Goal: Task Accomplishment & Management: Manage account settings

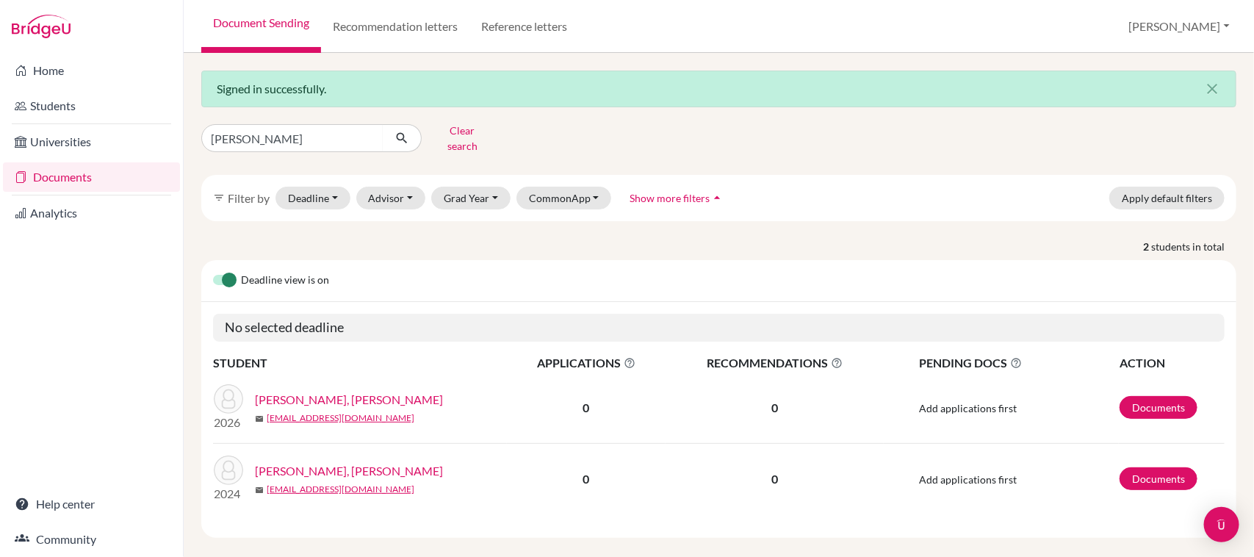
click at [82, 167] on link "Documents" at bounding box center [91, 176] width 177 height 29
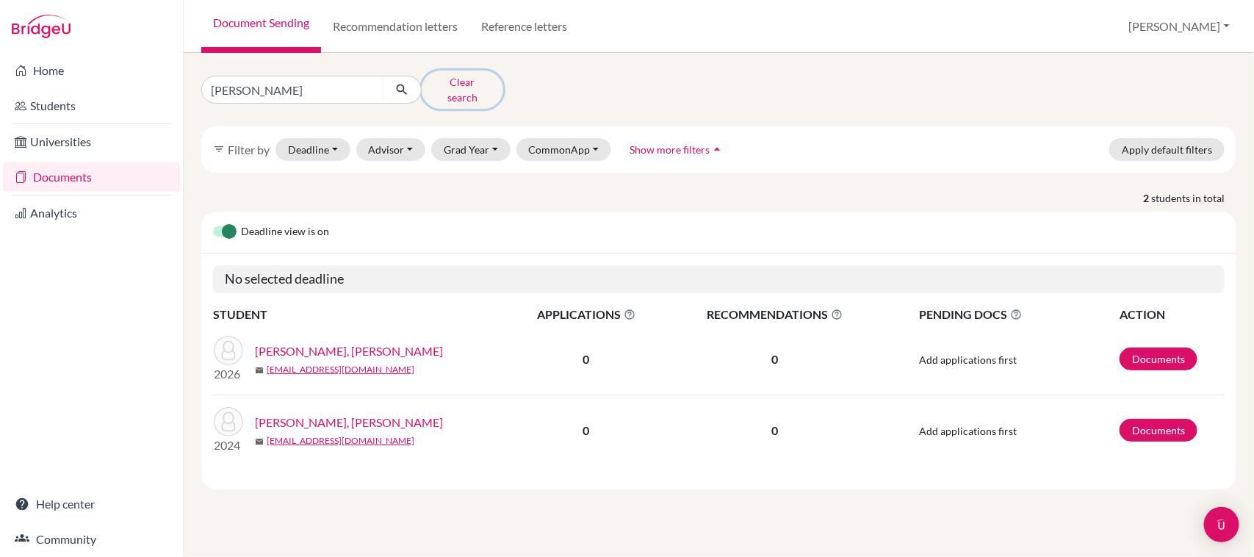
click at [445, 86] on button "Clear search" at bounding box center [463, 90] width 82 height 38
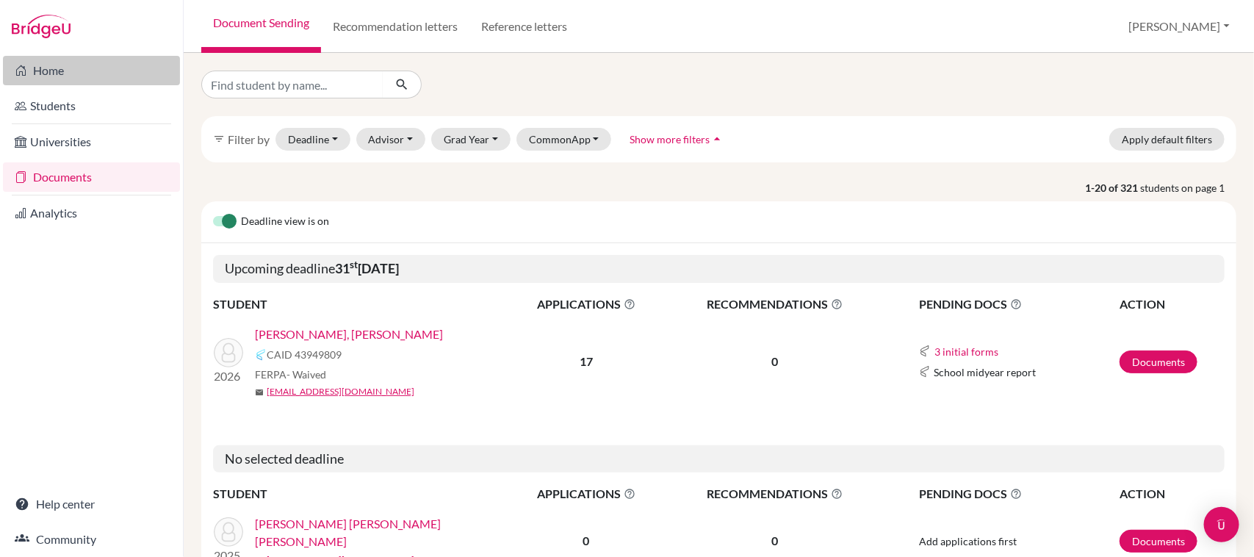
click at [48, 64] on link "Home" at bounding box center [91, 70] width 177 height 29
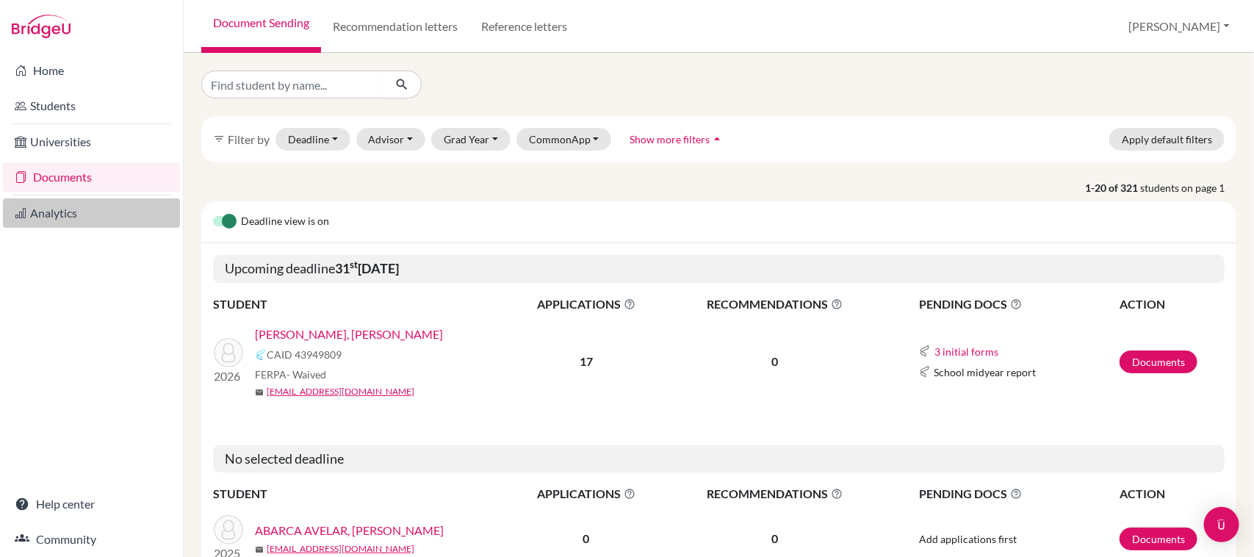
click at [65, 209] on link "Analytics" at bounding box center [91, 212] width 177 height 29
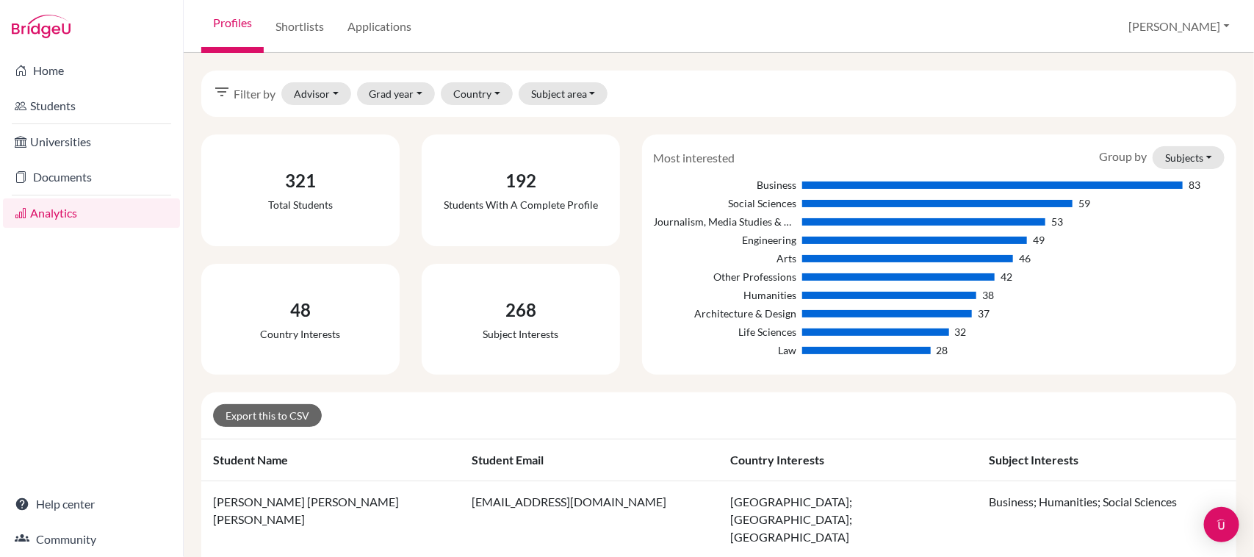
click at [52, 32] on img at bounding box center [41, 27] width 59 height 24
click at [49, 68] on link "Home" at bounding box center [91, 70] width 177 height 29
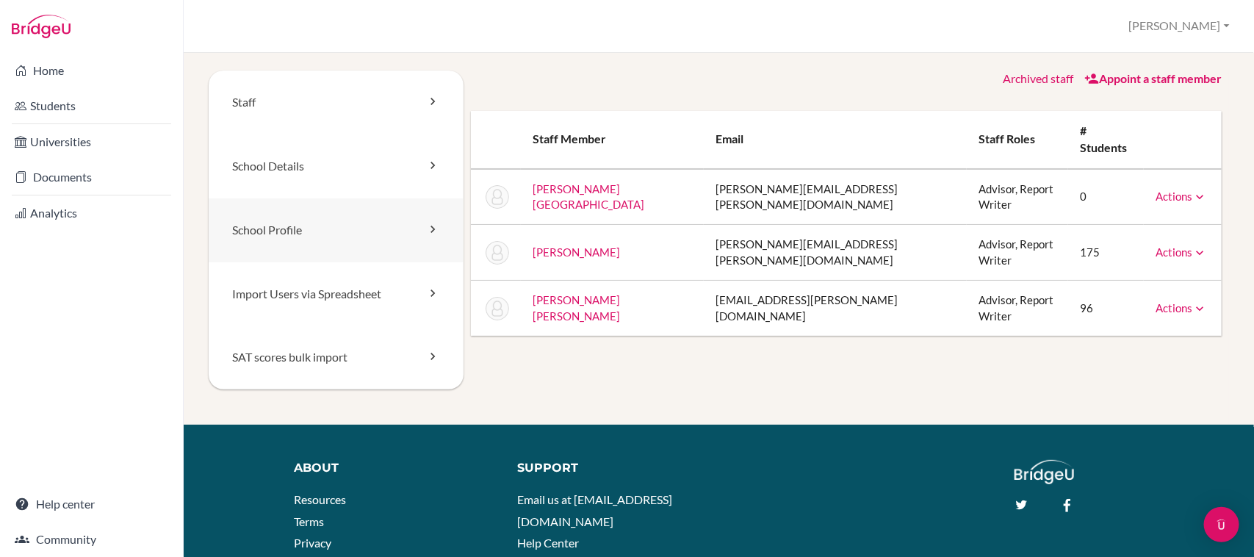
click at [367, 228] on link "School Profile" at bounding box center [336, 230] width 255 height 64
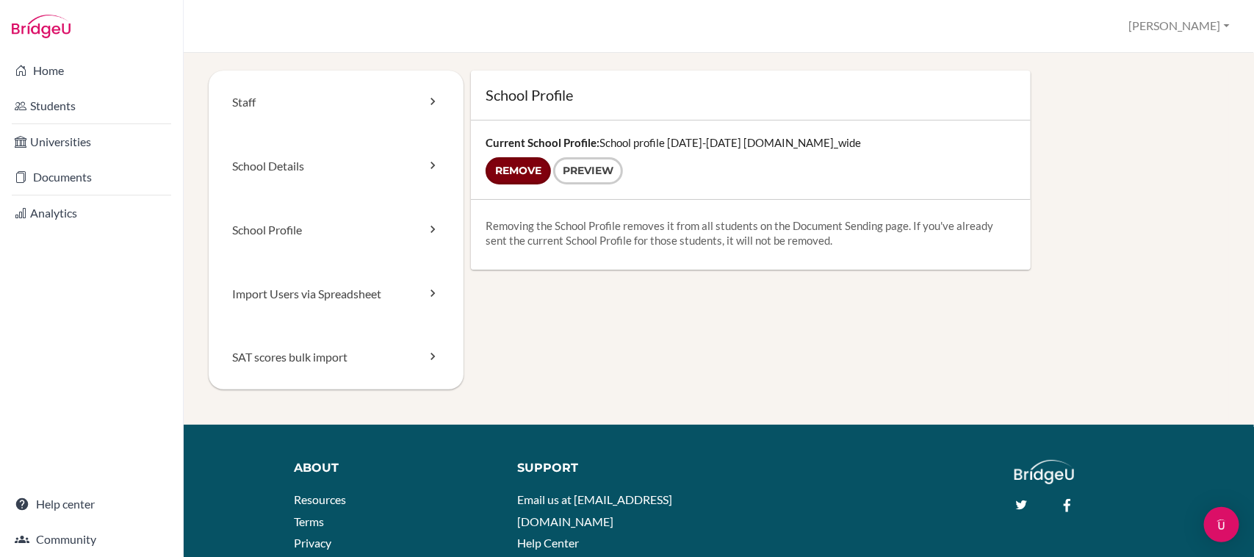
click at [533, 159] on input "Remove" at bounding box center [518, 170] width 65 height 27
click at [516, 165] on form "Remove Preview" at bounding box center [751, 170] width 530 height 27
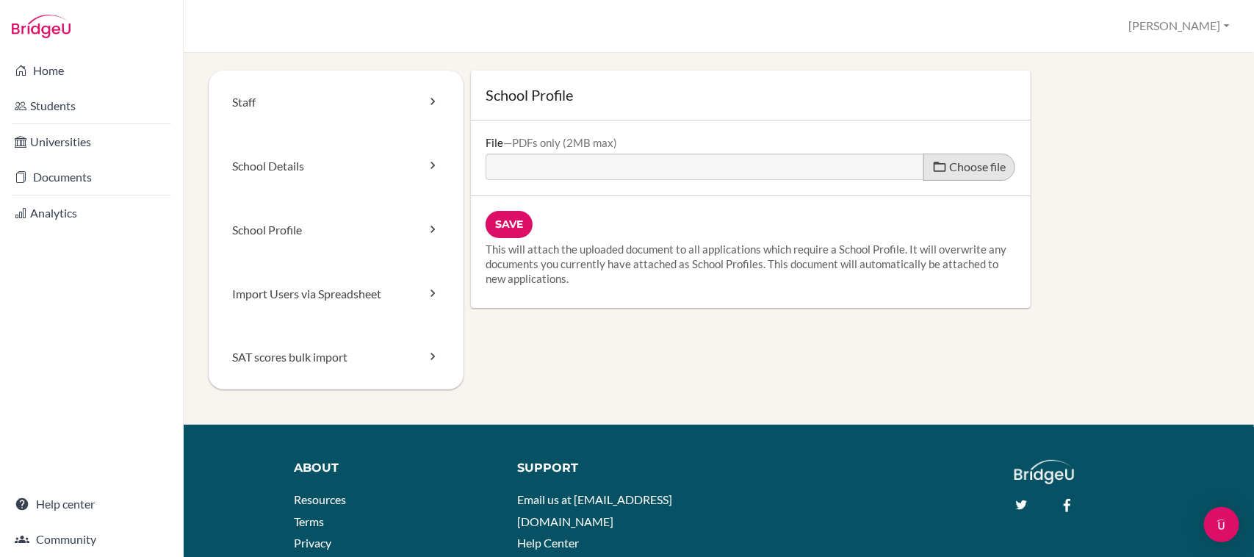
click at [950, 167] on span "Choose file" at bounding box center [978, 166] width 57 height 14
click at [710, 167] on input "Choose file" at bounding box center [598, 162] width 225 height 17
type input "C:\fakepath\fl.pdf"
type input "fl.pdf"
click at [496, 224] on input "Save" at bounding box center [509, 224] width 47 height 27
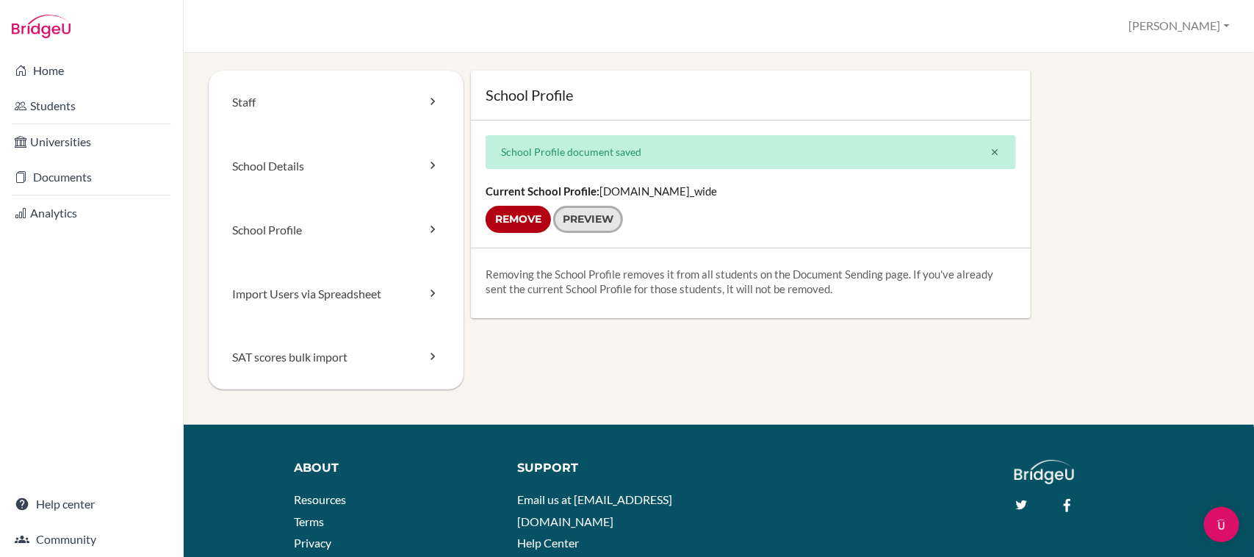
click at [577, 218] on link "Preview" at bounding box center [588, 219] width 70 height 27
click at [287, 169] on link "School Details" at bounding box center [336, 166] width 255 height 64
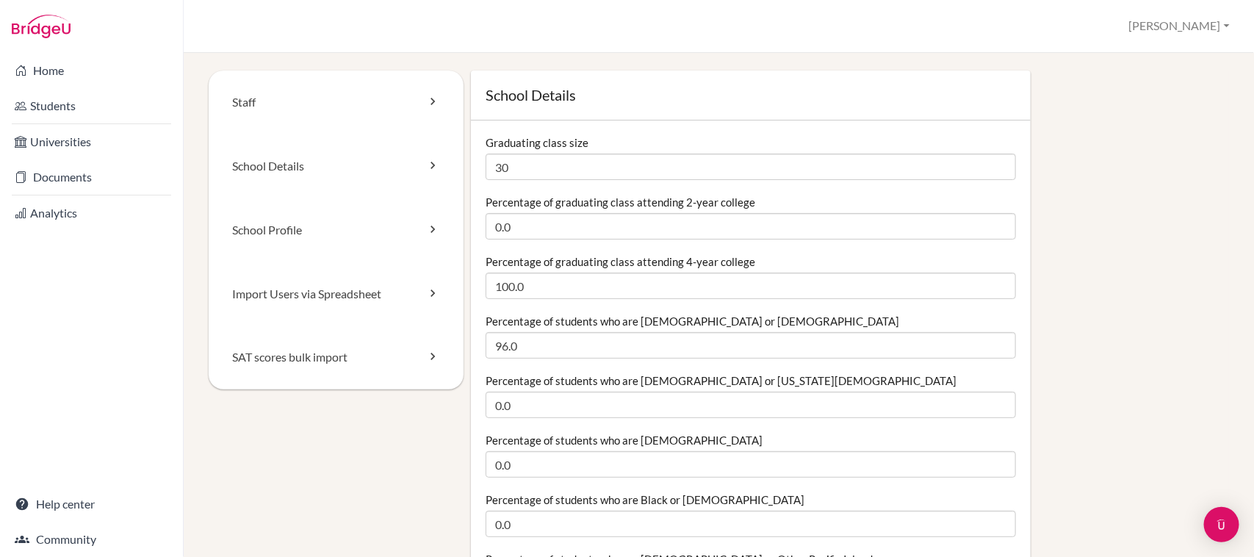
type input "3"
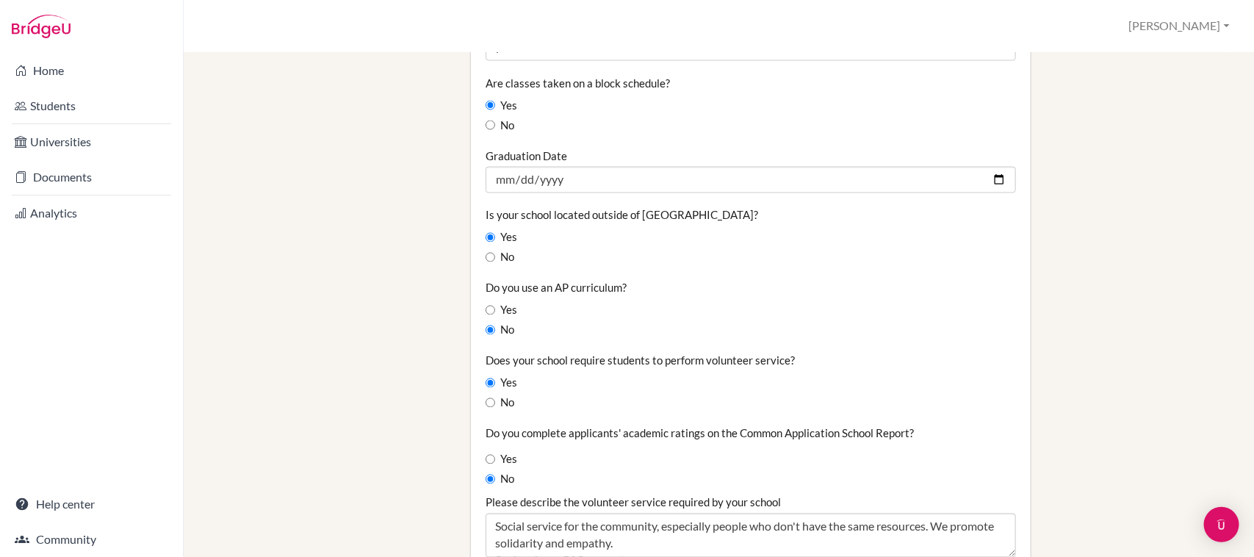
scroll to position [1172, 0]
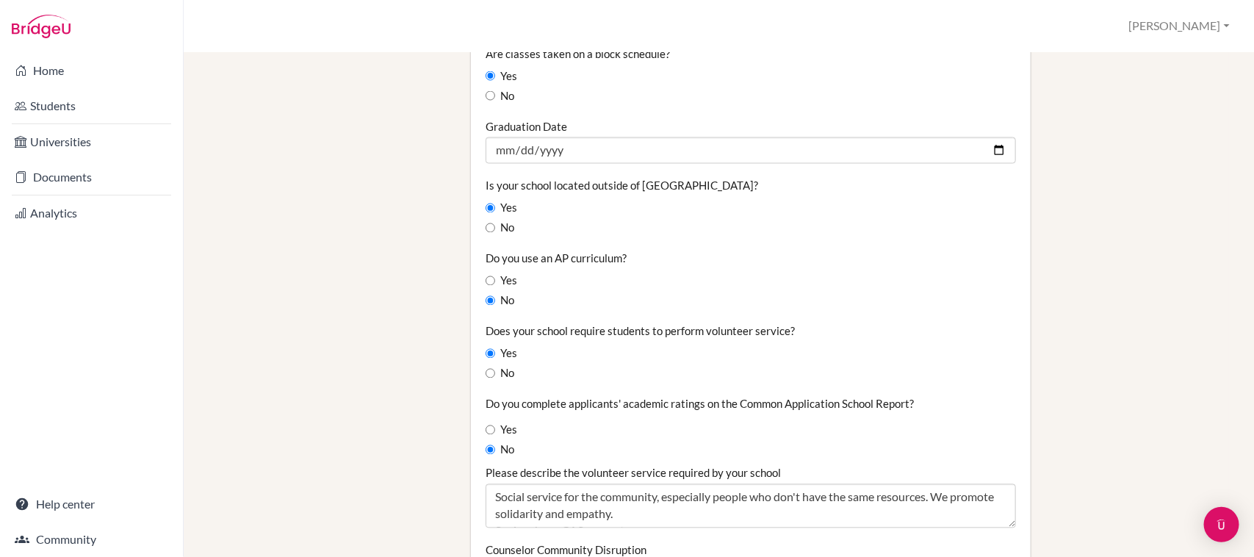
type input "41"
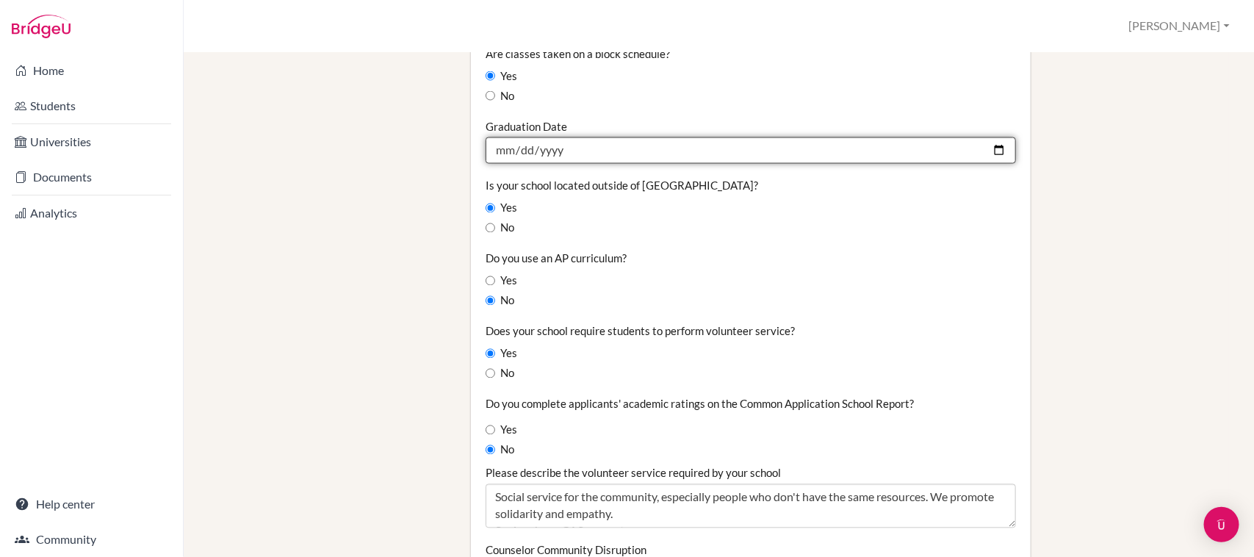
click at [990, 149] on input "[DATE]" at bounding box center [751, 150] width 530 height 26
type input "[DATE]"
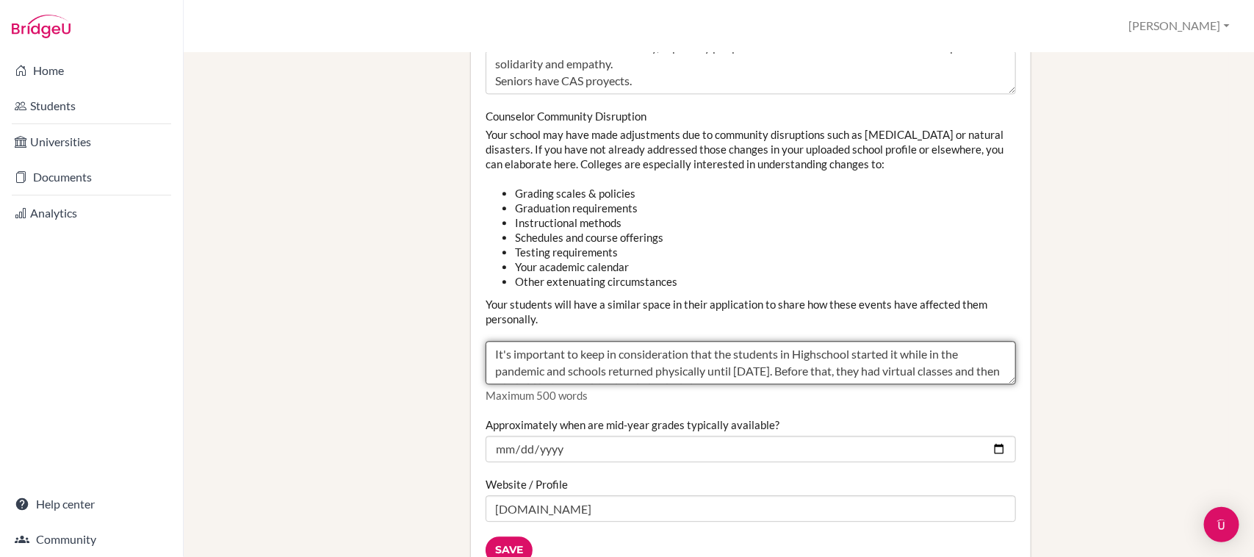
scroll to position [16, 0]
click at [840, 372] on textarea "It's important to keep in consideration that the students in Highschool started…" at bounding box center [751, 363] width 530 height 44
drag, startPoint x: 812, startPoint y: 381, endPoint x: 422, endPoint y: 281, distance: 402.5
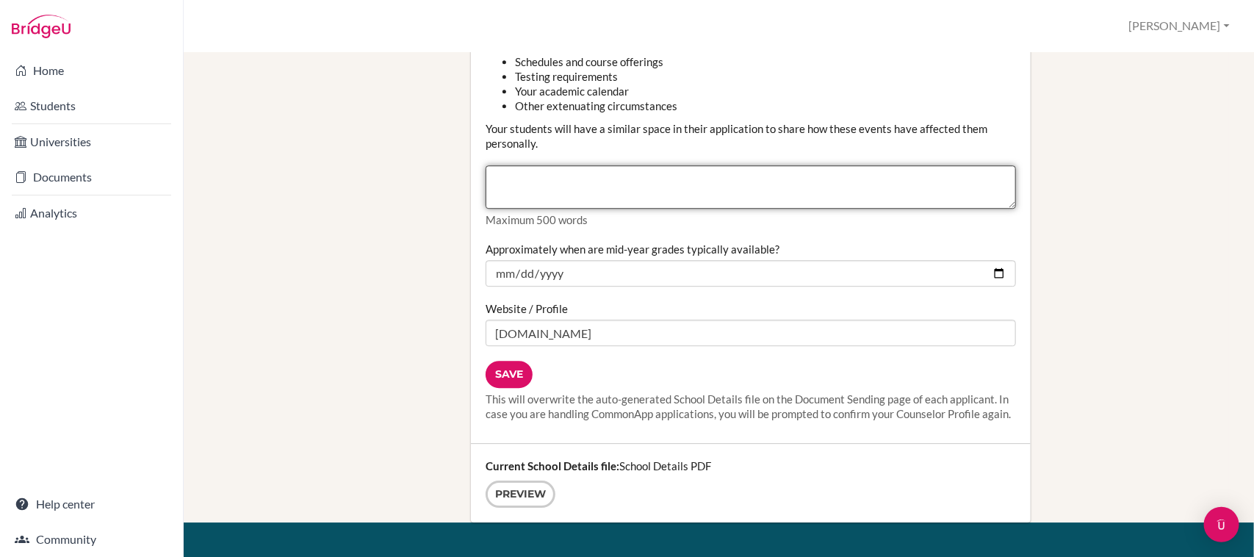
scroll to position [1805, 0]
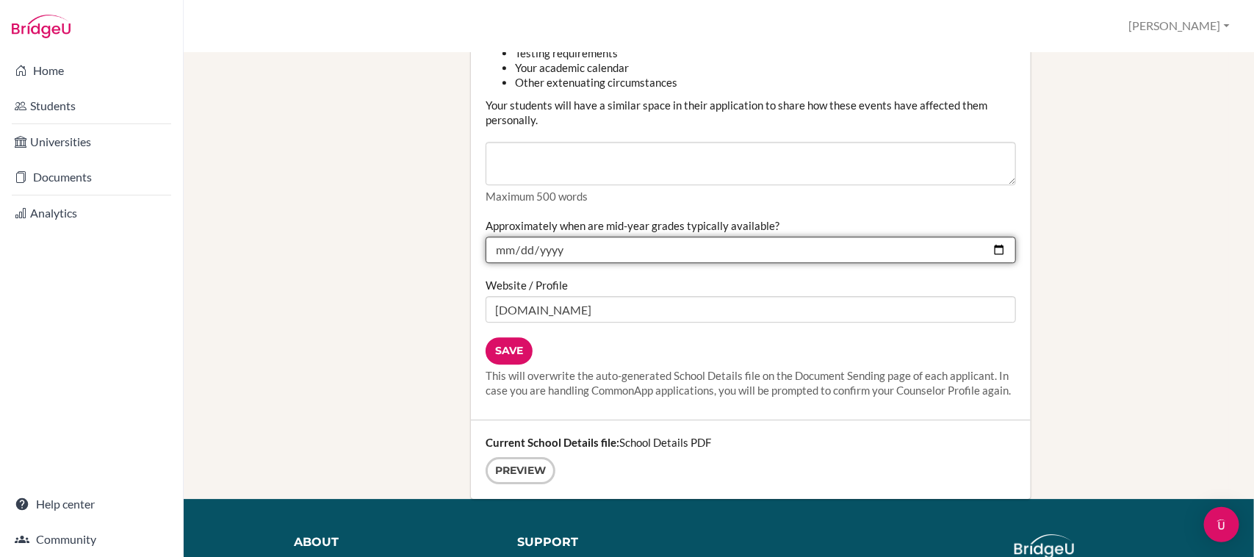
click at [987, 253] on input "2024-12-28" at bounding box center [751, 250] width 530 height 26
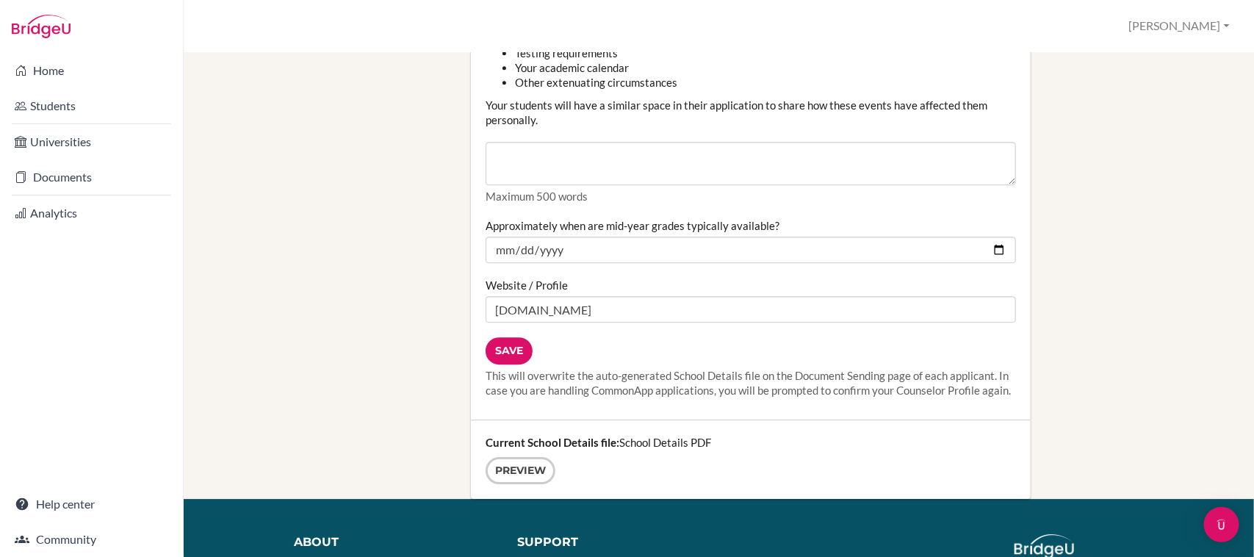
type input "2026-01-28"
click at [516, 350] on input "Save" at bounding box center [509, 350] width 47 height 27
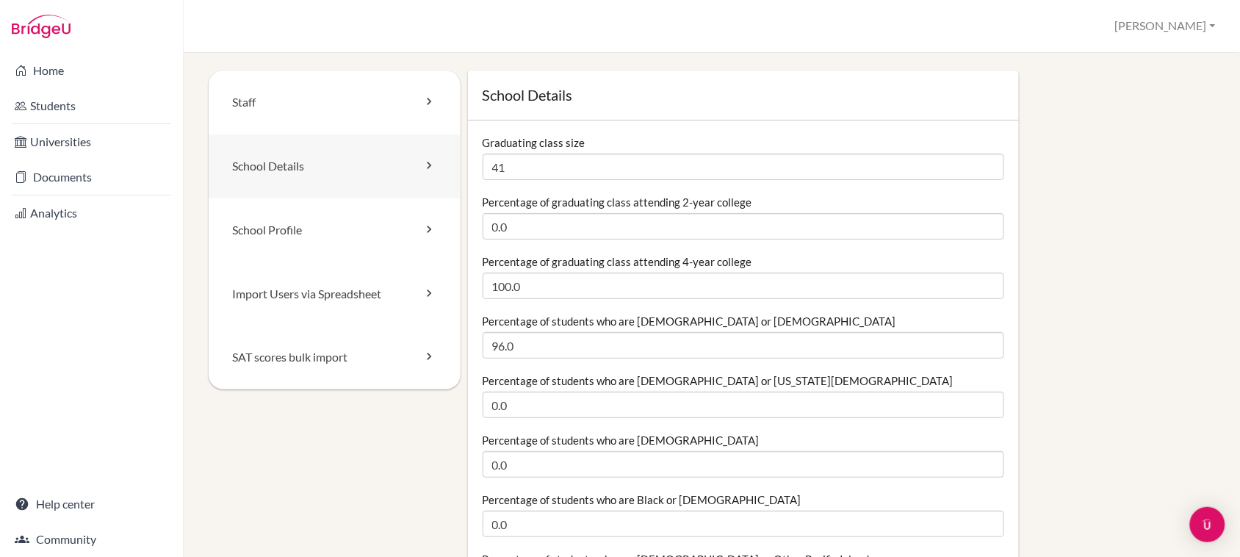
click at [422, 162] on icon at bounding box center [429, 165] width 15 height 15
click at [335, 126] on link "Staff" at bounding box center [336, 103] width 255 height 64
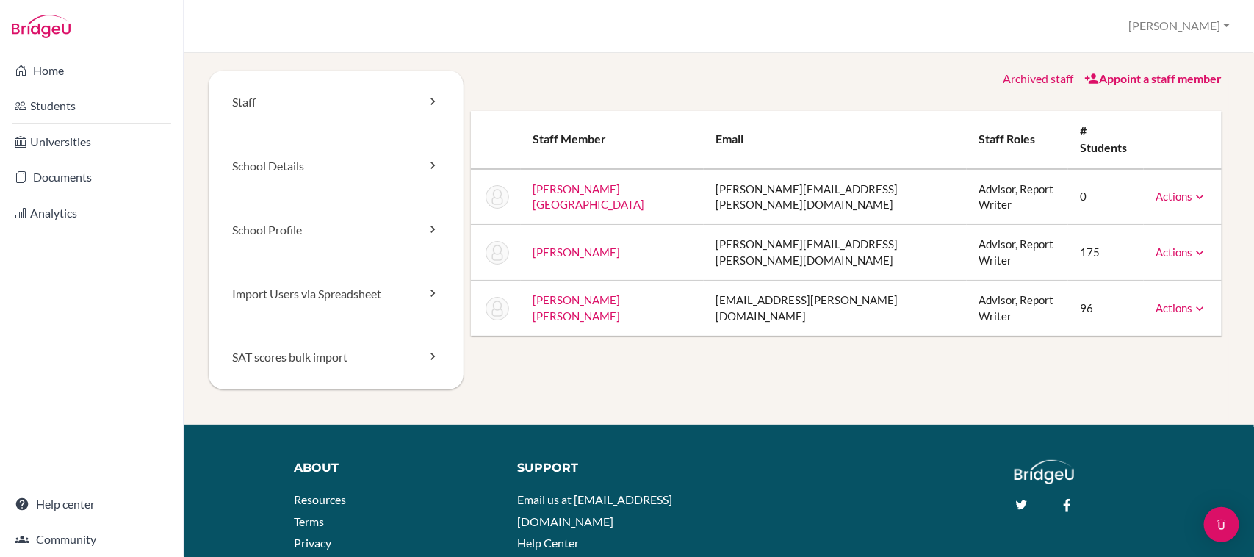
click at [1192, 301] on icon at bounding box center [1199, 308] width 15 height 15
click at [1130, 364] on link "Archive" at bounding box center [1143, 374] width 125 height 21
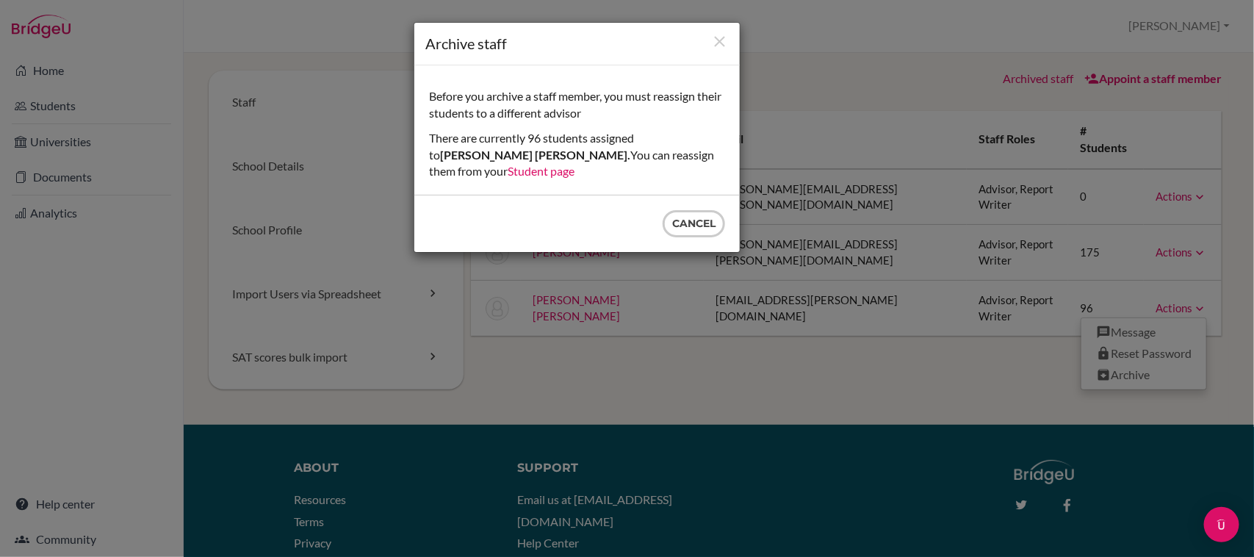
click at [574, 164] on link "Student page" at bounding box center [541, 171] width 67 height 14
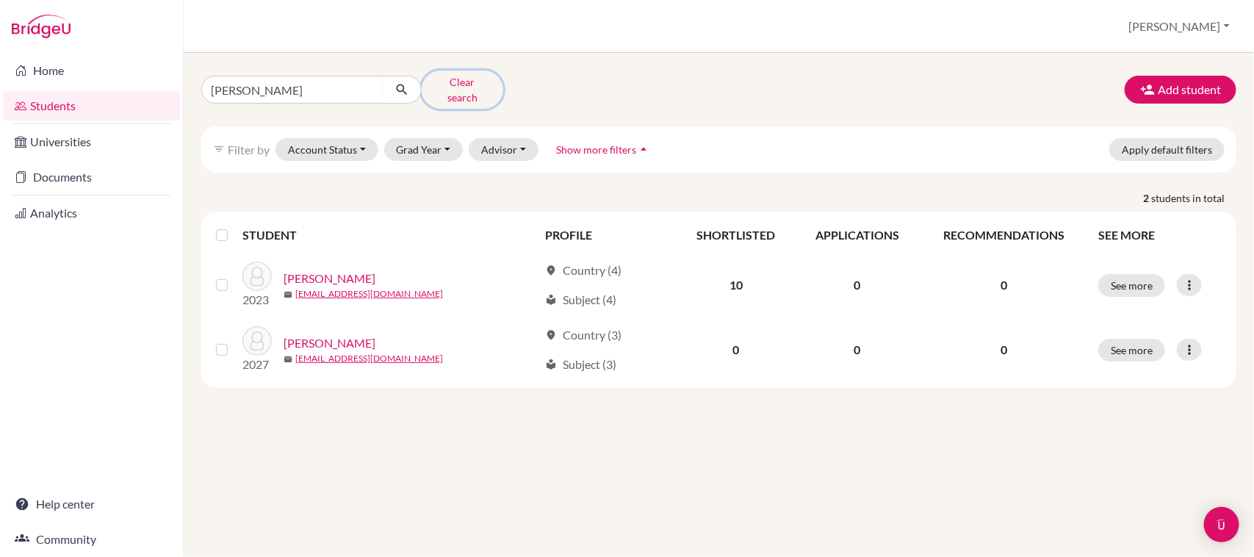
click at [463, 79] on button "Clear search" at bounding box center [463, 90] width 82 height 38
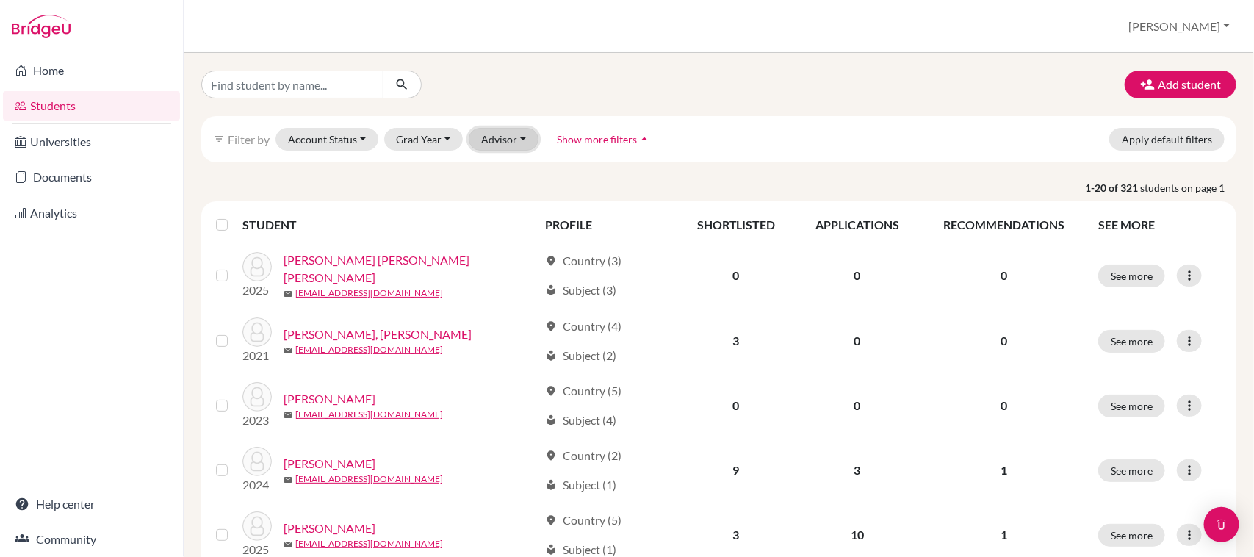
click at [481, 134] on button "Advisor" at bounding box center [504, 139] width 70 height 23
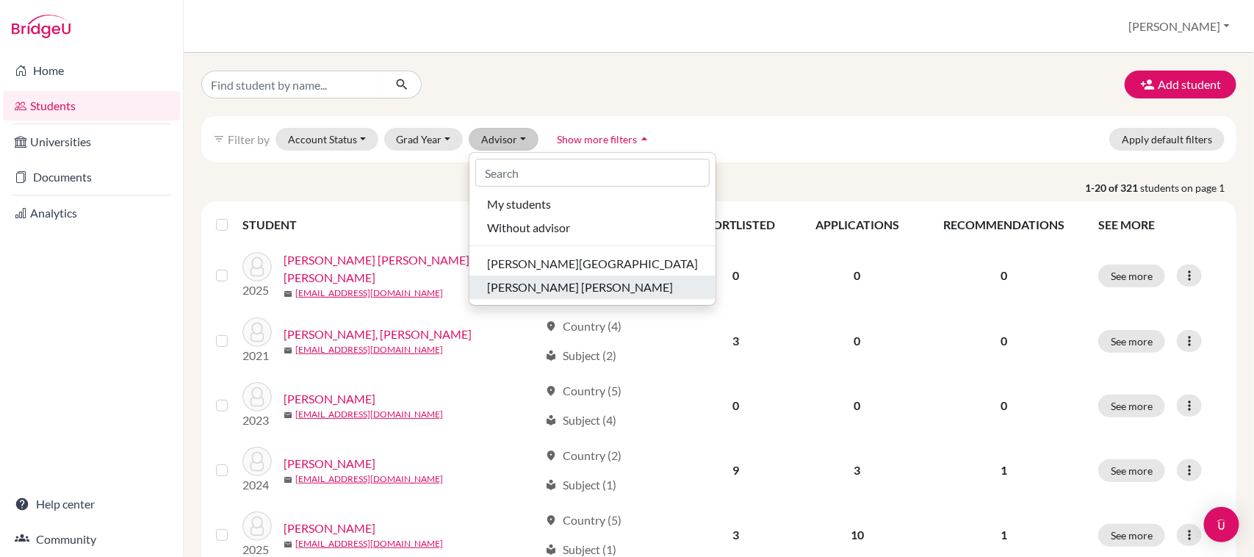
click at [536, 284] on span "[PERSON_NAME]" at bounding box center [580, 287] width 186 height 18
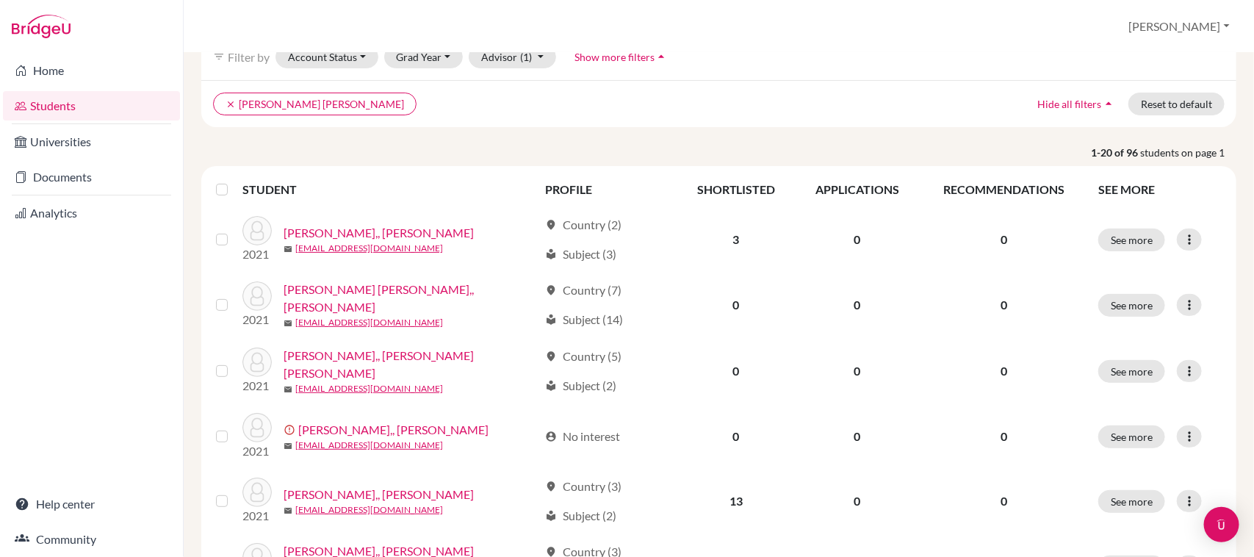
scroll to position [92, 0]
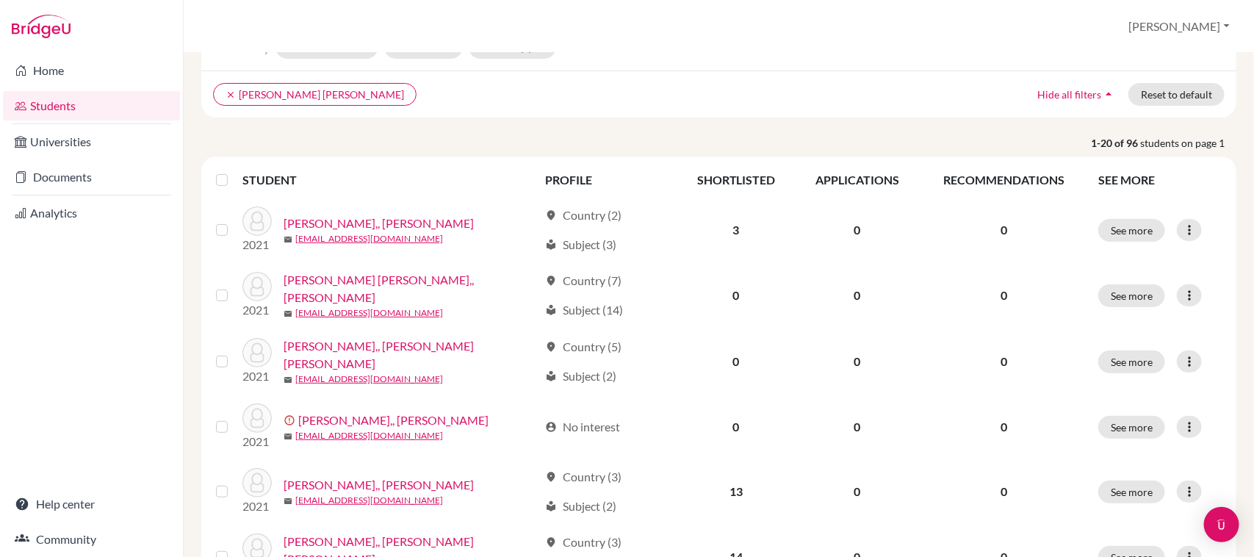
click at [234, 171] on label at bounding box center [234, 171] width 0 height 0
click at [0, 0] on input "checkbox" at bounding box center [0, 0] width 0 height 0
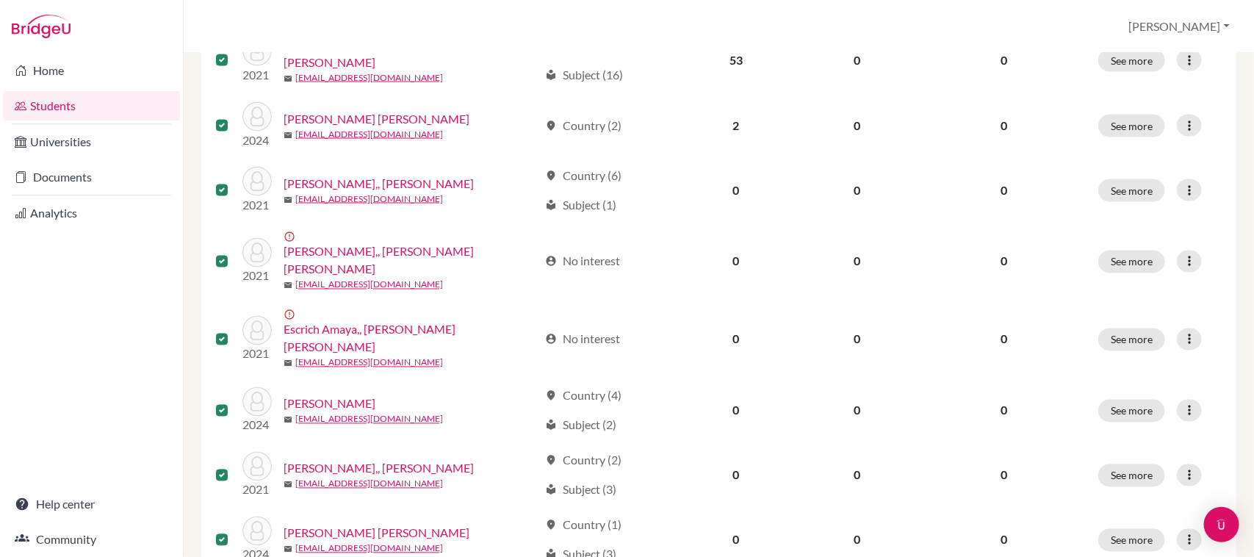
scroll to position [1172, 0]
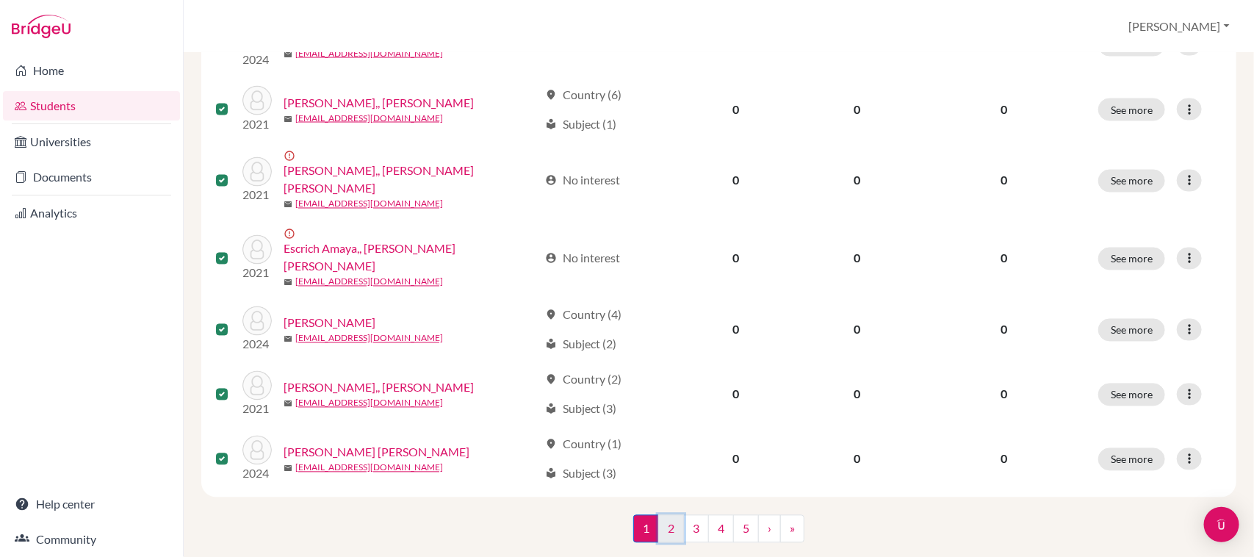
click at [661, 515] on link "2" at bounding box center [671, 529] width 26 height 28
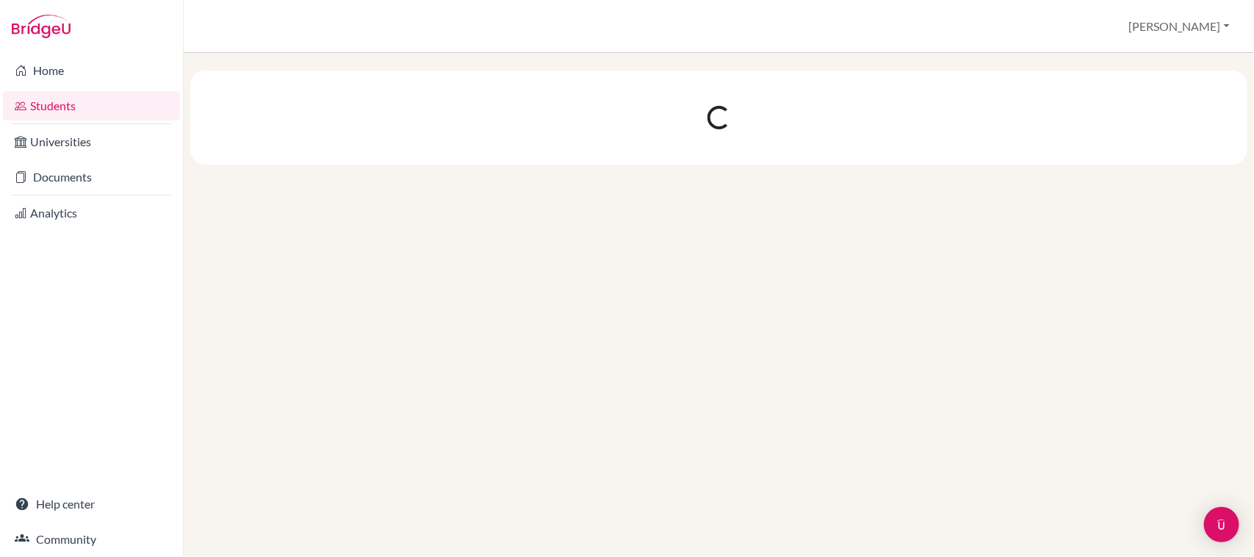
scroll to position [0, 0]
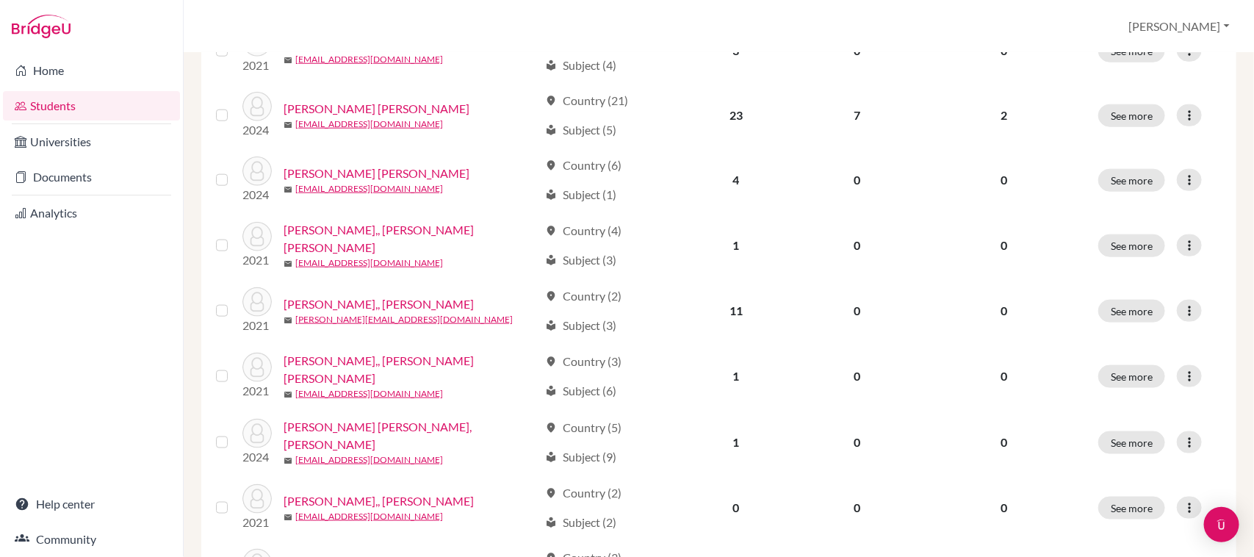
scroll to position [1172, 0]
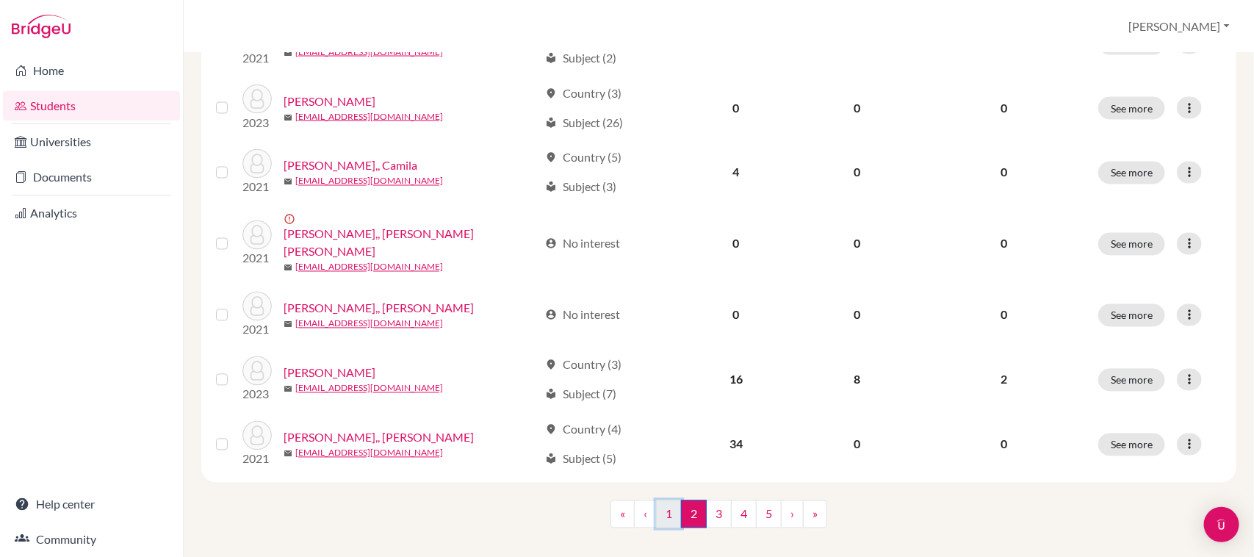
click at [658, 500] on link "1" at bounding box center [669, 514] width 26 height 28
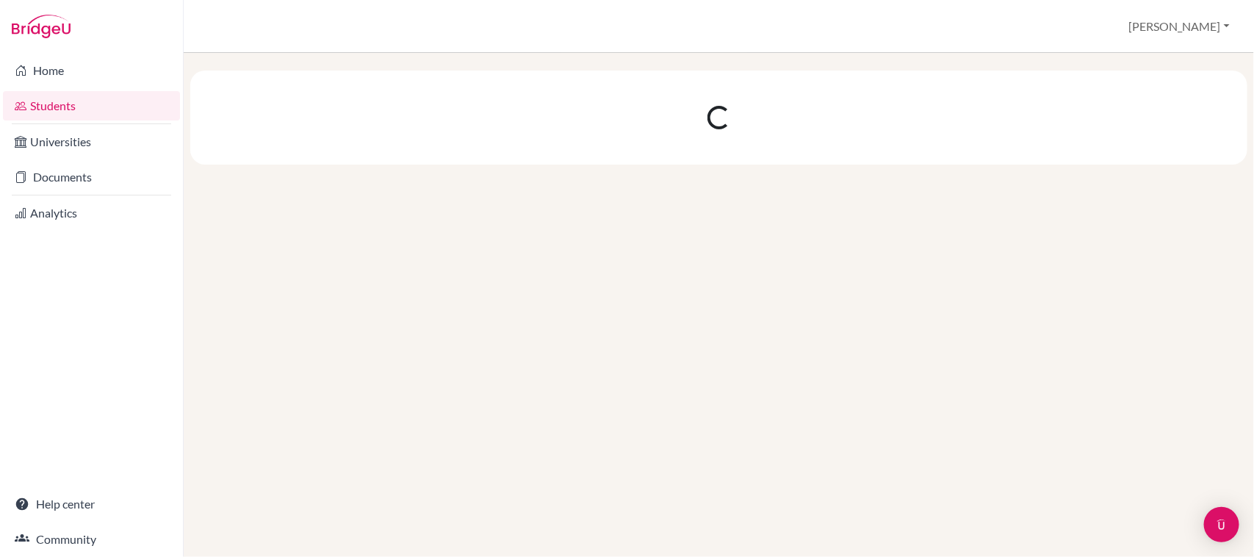
scroll to position [0, 0]
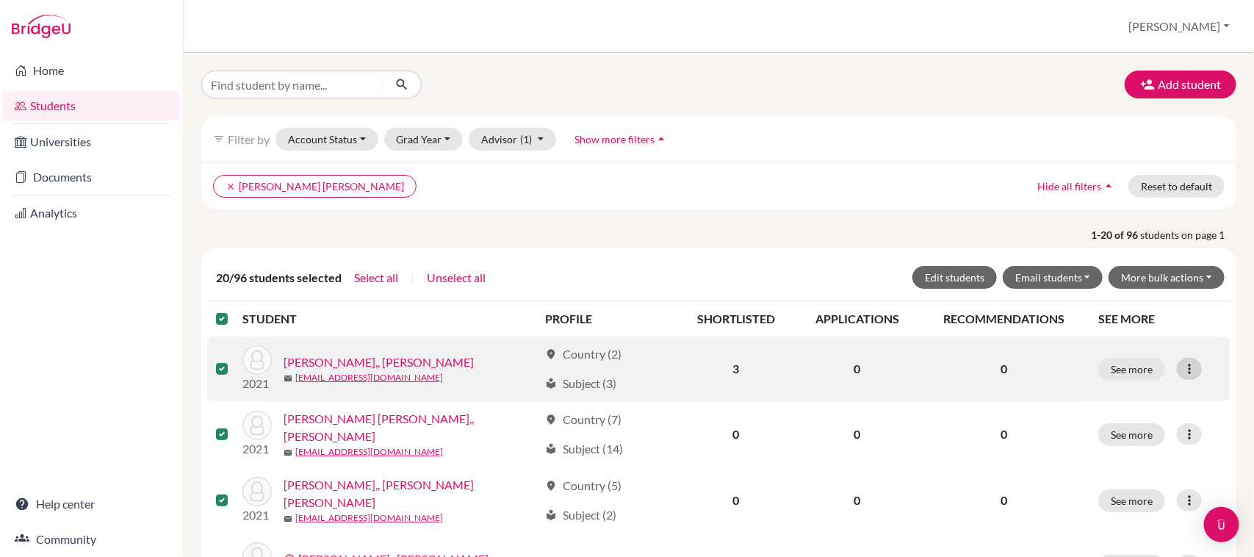
click at [1182, 372] on icon at bounding box center [1189, 368] width 15 height 15
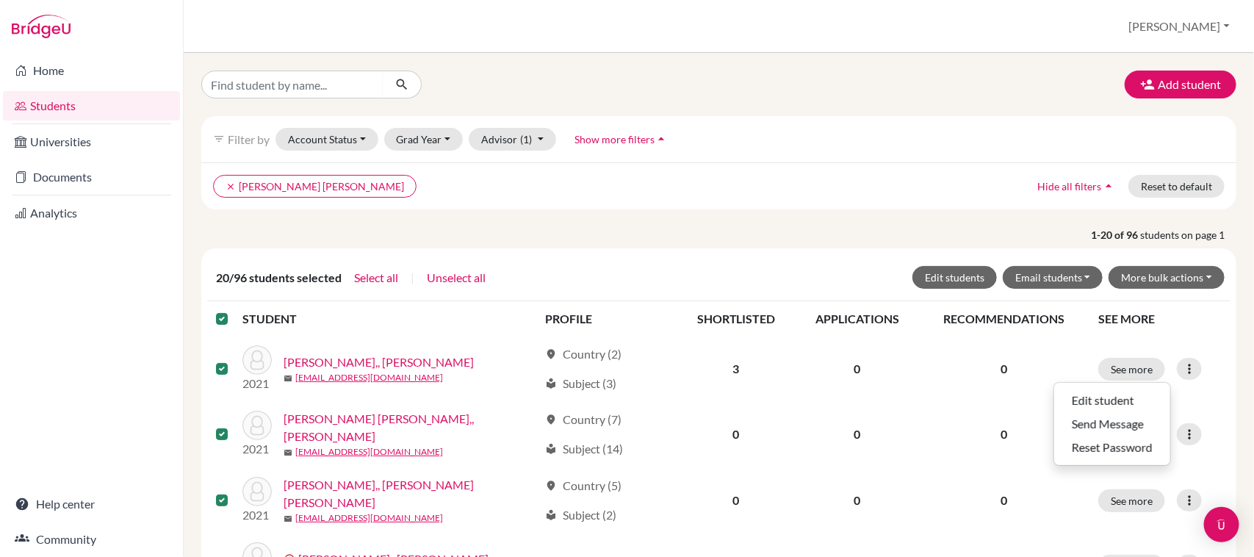
click at [1036, 303] on th "RECOMMENDATIONS" at bounding box center [1004, 318] width 170 height 35
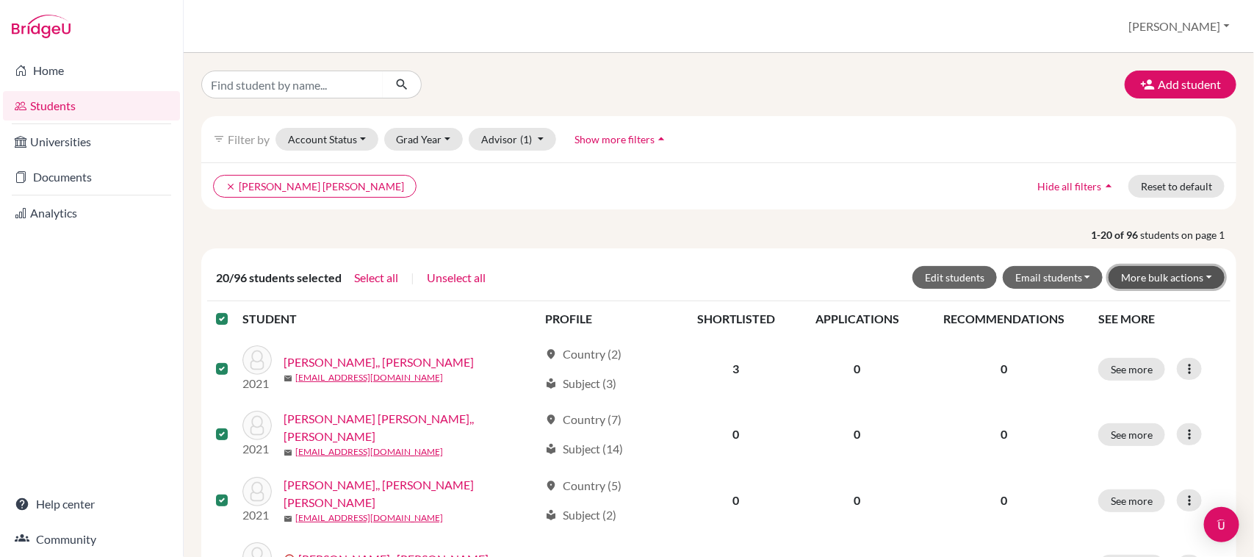
click at [1169, 283] on button "More bulk actions" at bounding box center [1166, 277] width 116 height 23
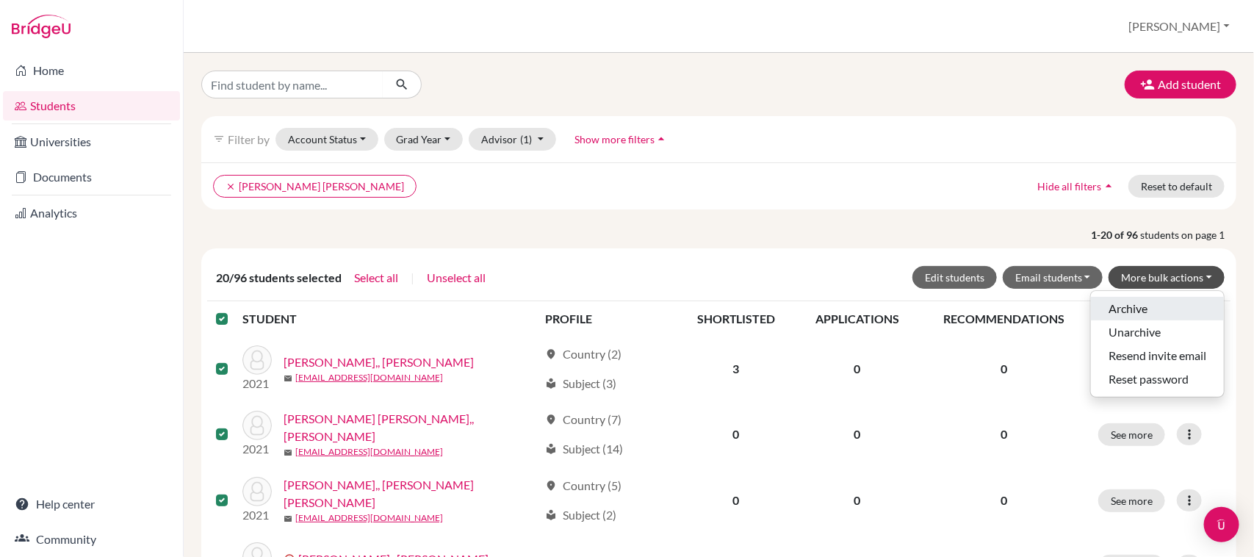
click at [1143, 307] on button "Archive" at bounding box center [1157, 309] width 133 height 24
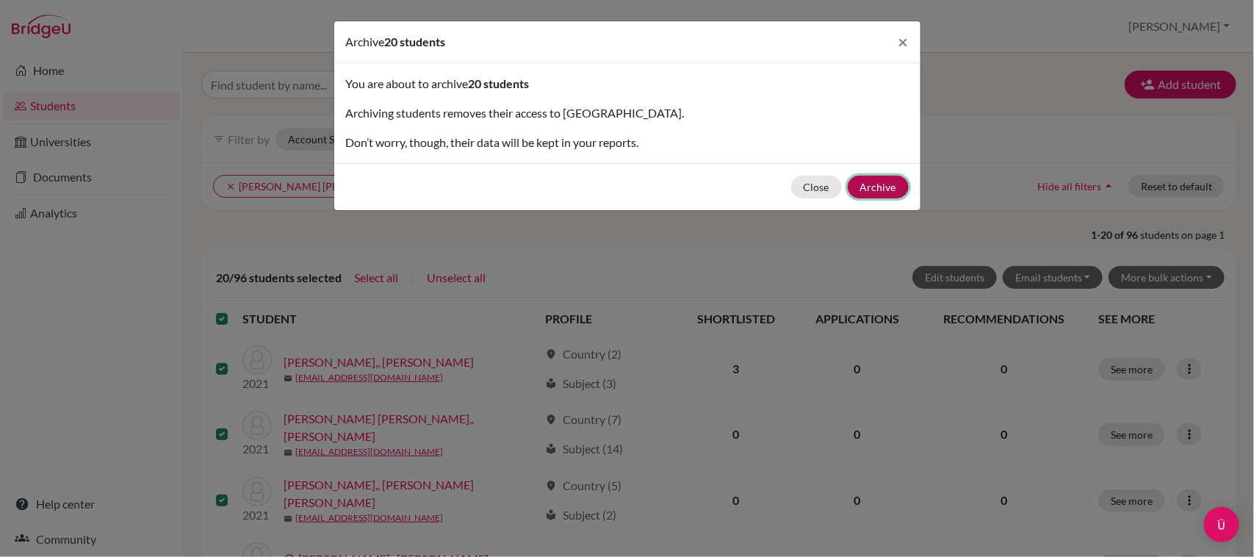
click at [901, 186] on button "Archive" at bounding box center [878, 187] width 61 height 23
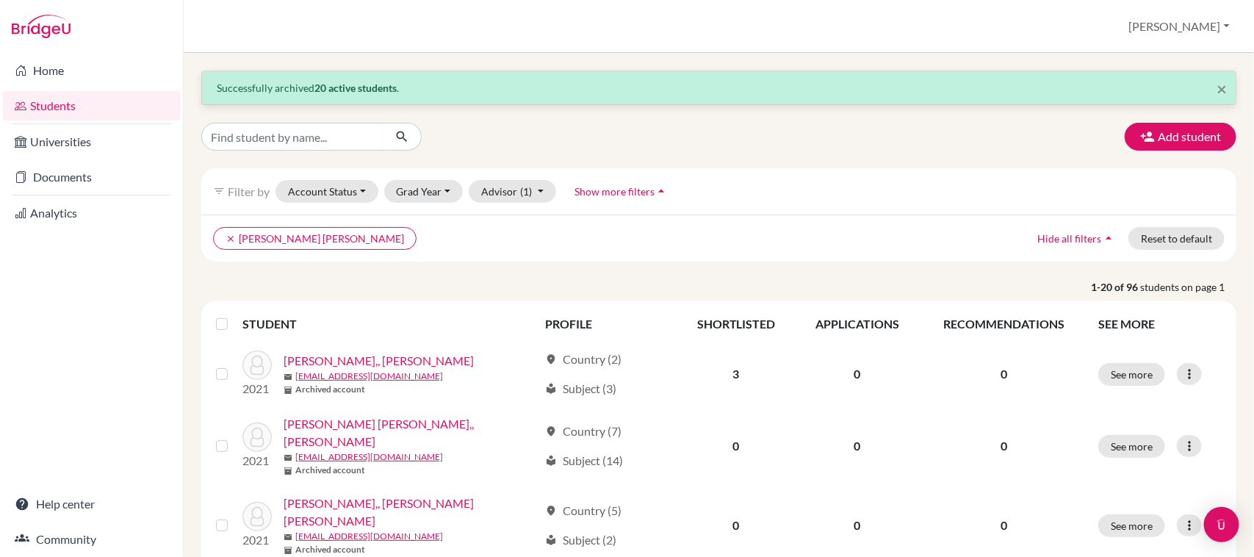
click at [234, 315] on label at bounding box center [234, 315] width 0 height 0
click at [0, 0] on input "checkbox" at bounding box center [0, 0] width 0 height 0
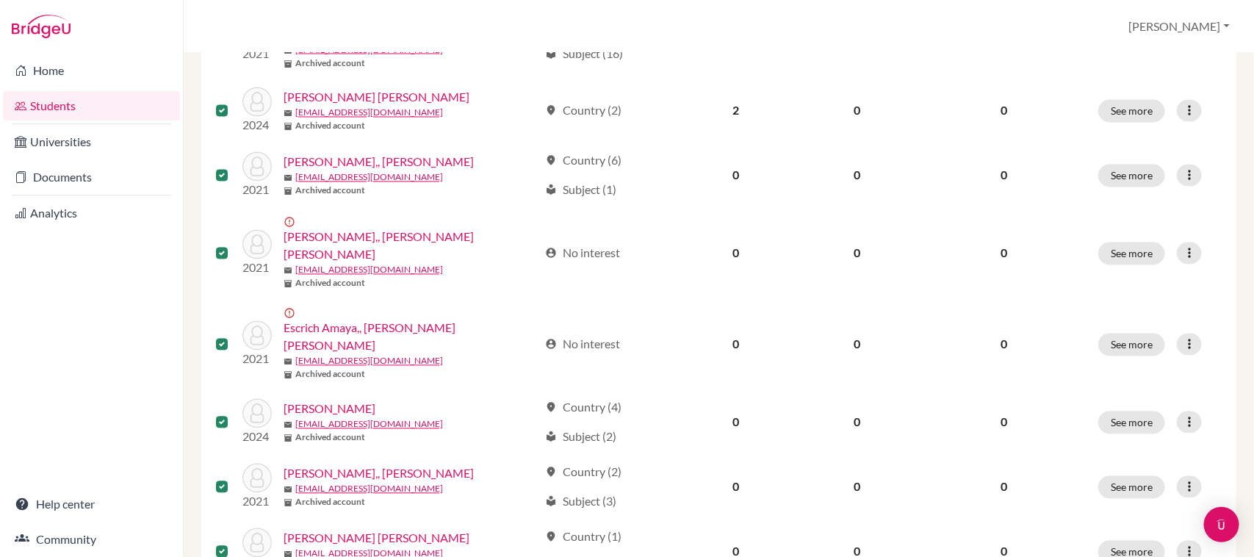
scroll to position [4, 0]
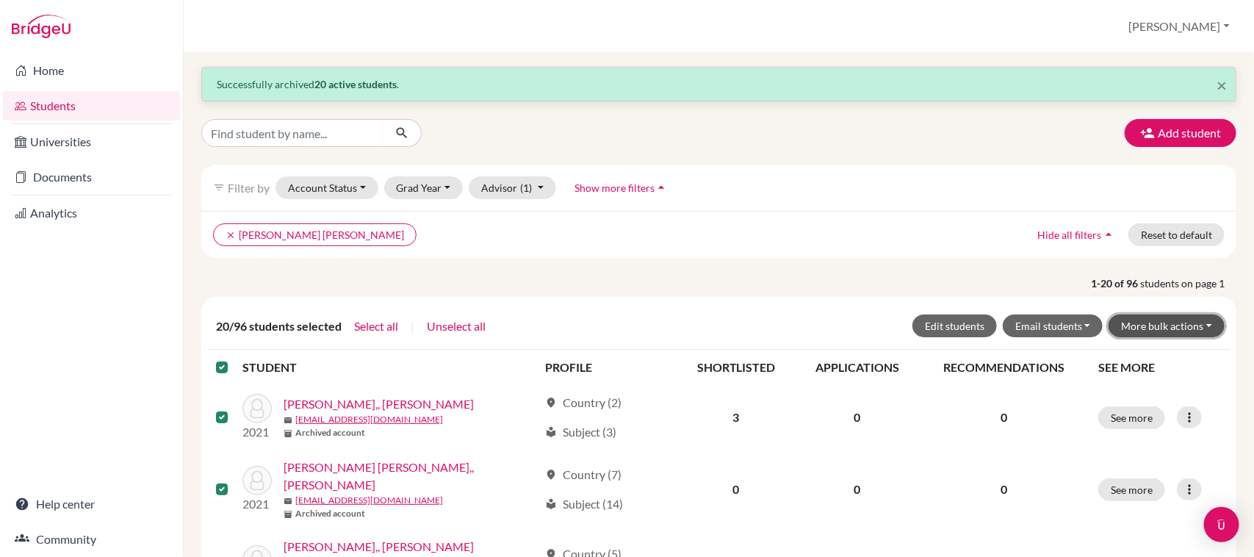
click at [1159, 317] on button "More bulk actions" at bounding box center [1166, 325] width 116 height 23
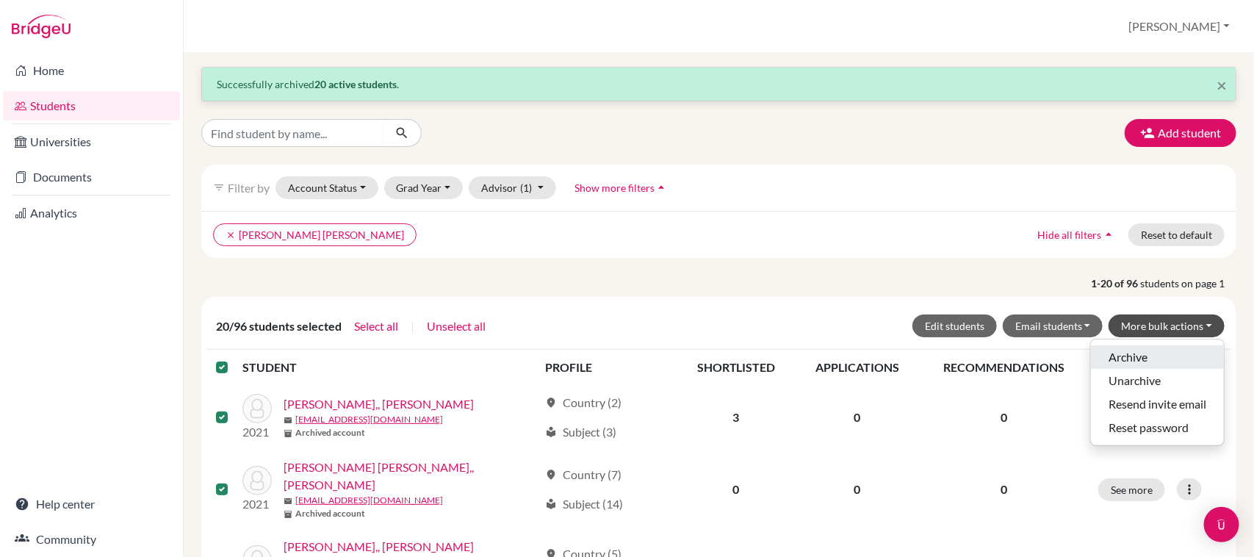
click at [1144, 364] on button "Archive" at bounding box center [1157, 357] width 133 height 24
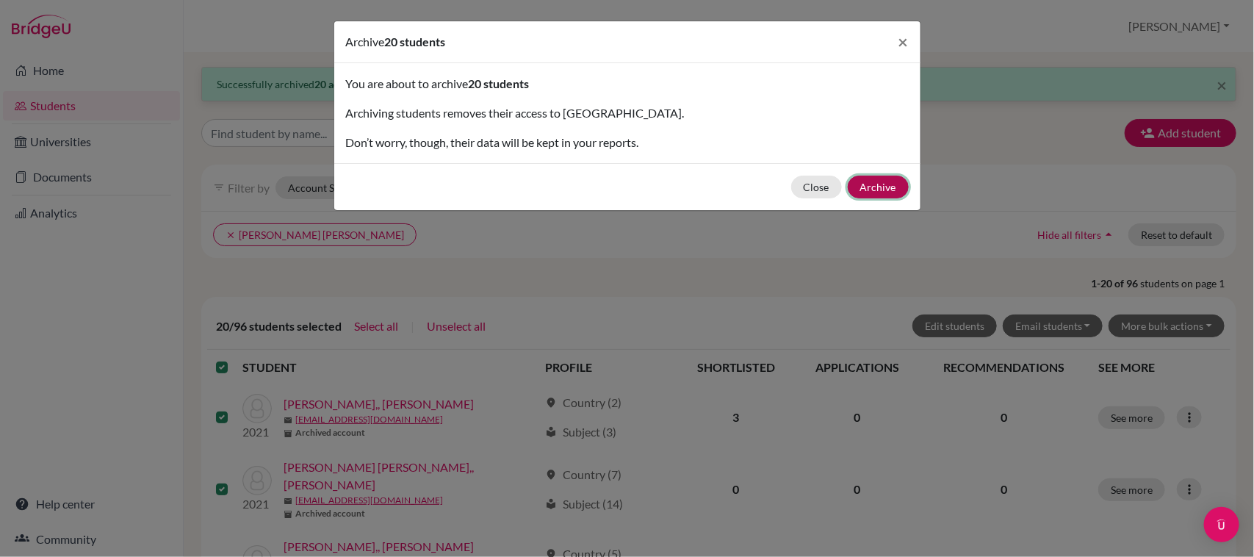
click at [875, 181] on button "Archive" at bounding box center [878, 187] width 61 height 23
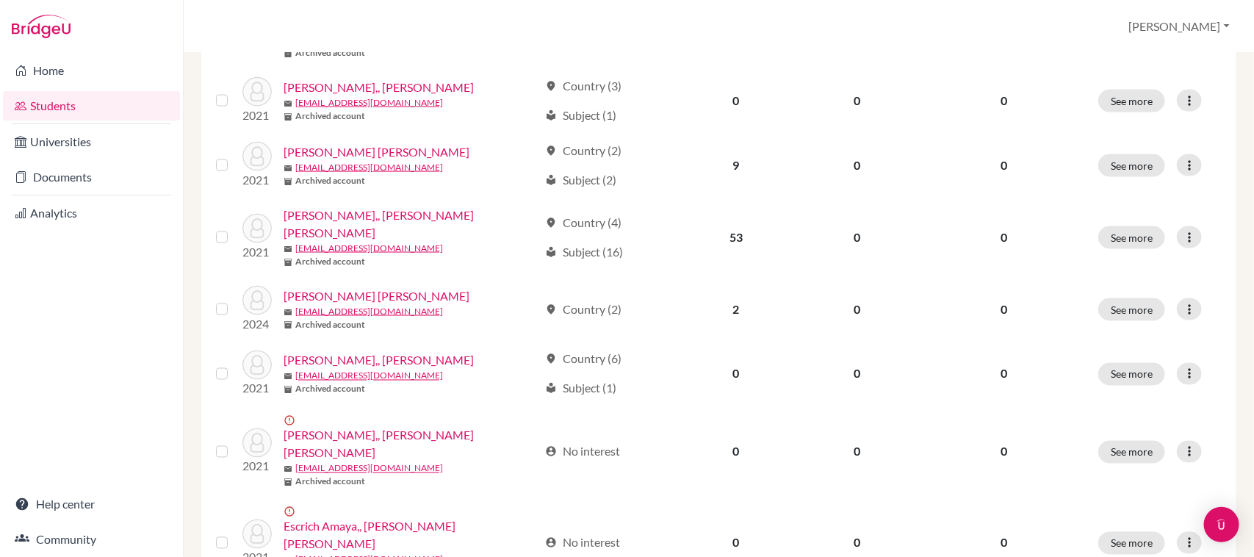
scroll to position [1129, 0]
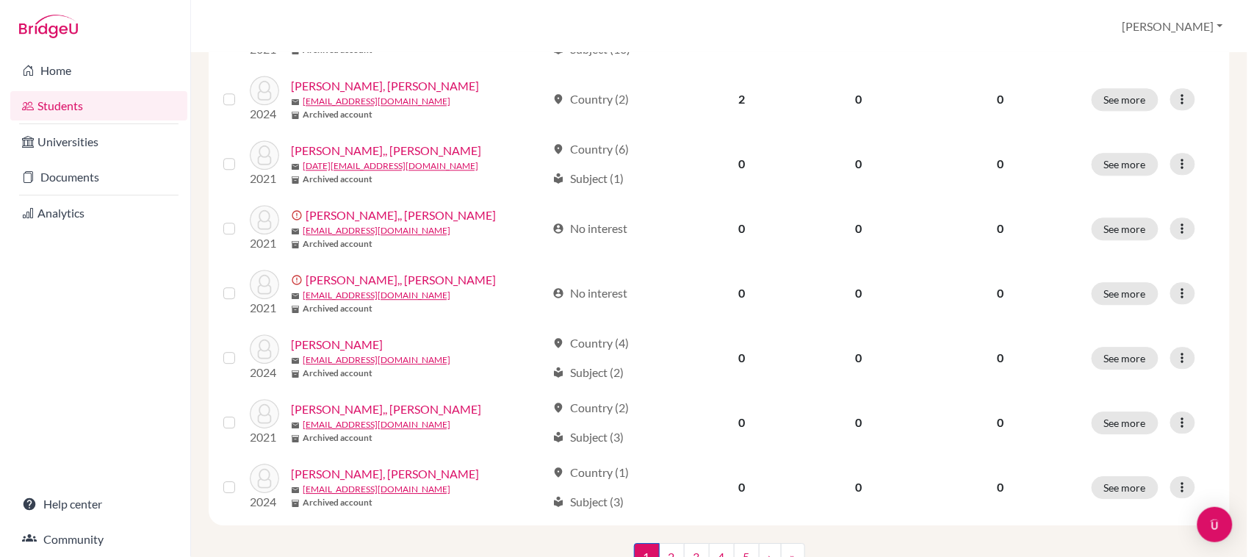
scroll to position [1124, 0]
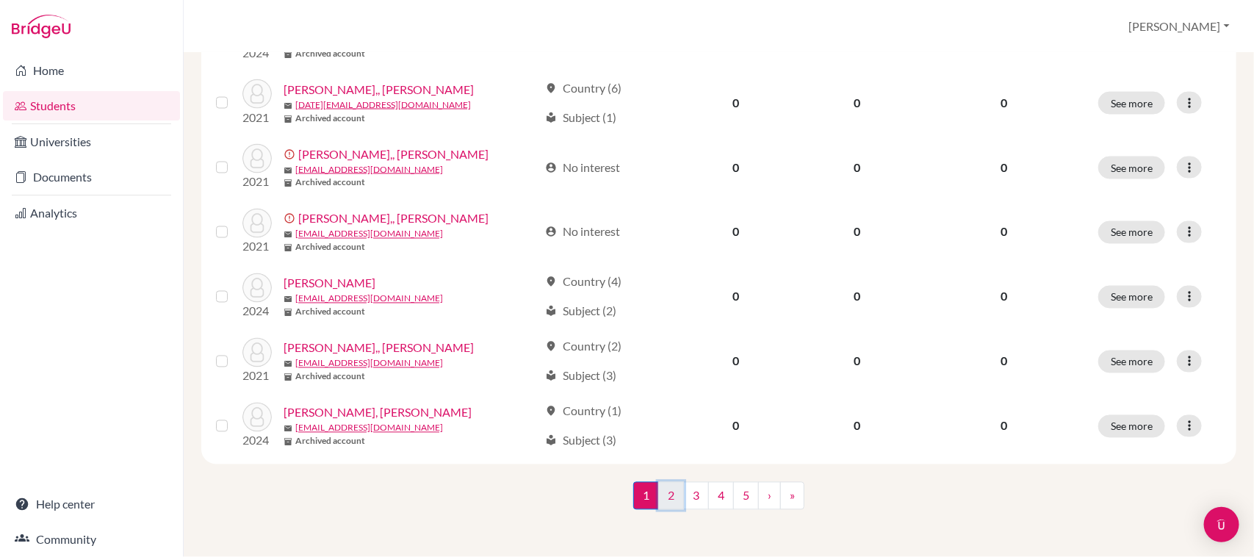
click at [663, 493] on link "2" at bounding box center [671, 496] width 26 height 28
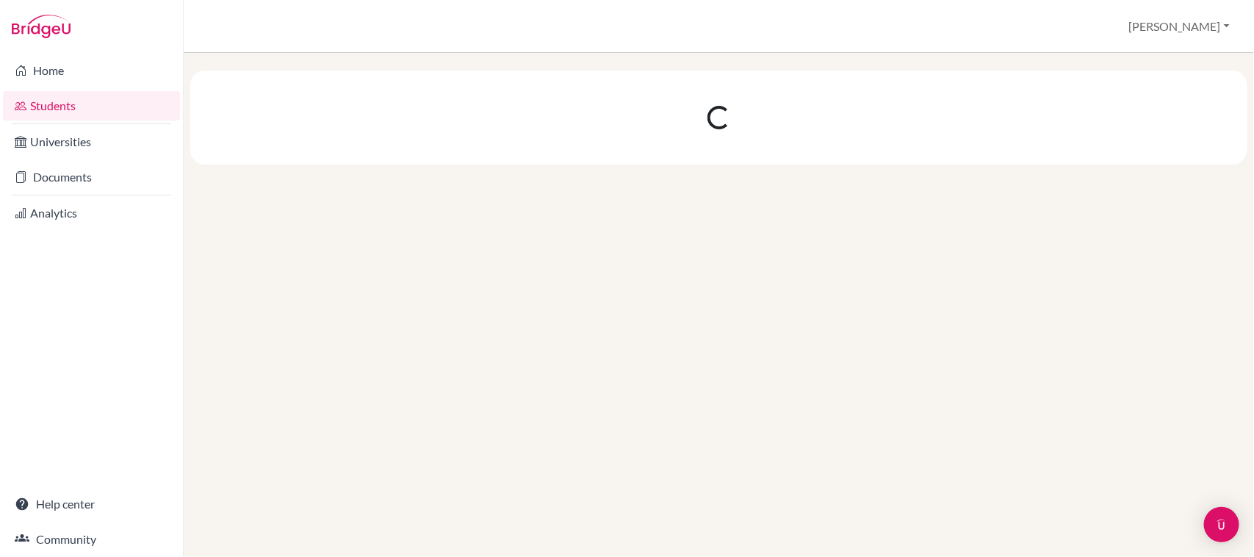
scroll to position [0, 0]
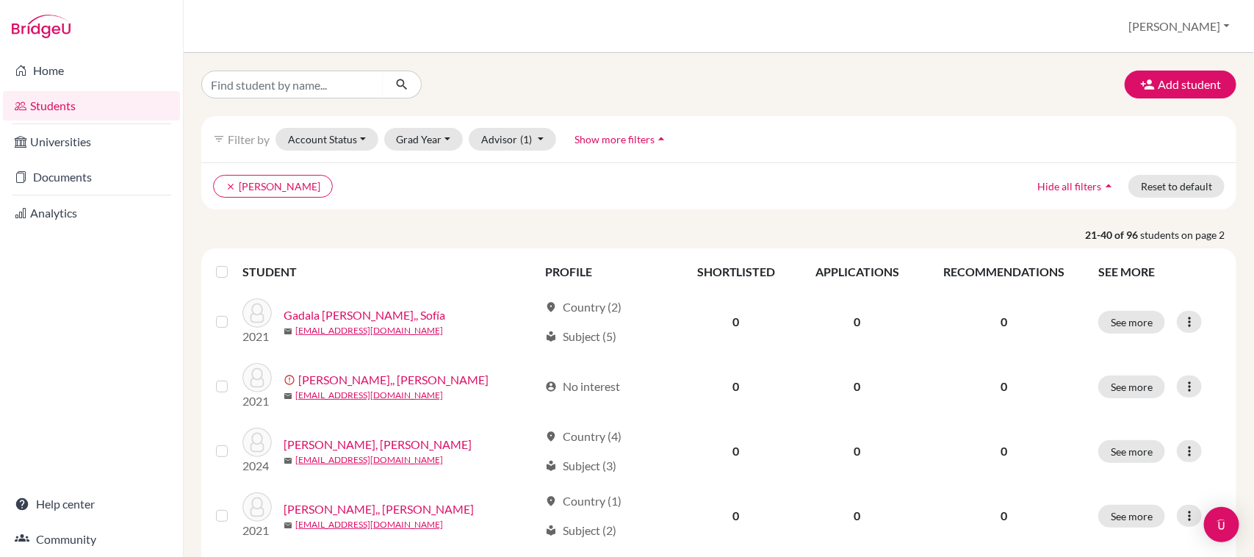
click at [234, 263] on label at bounding box center [234, 263] width 0 height 0
click at [0, 0] on input "checkbox" at bounding box center [0, 0] width 0 height 0
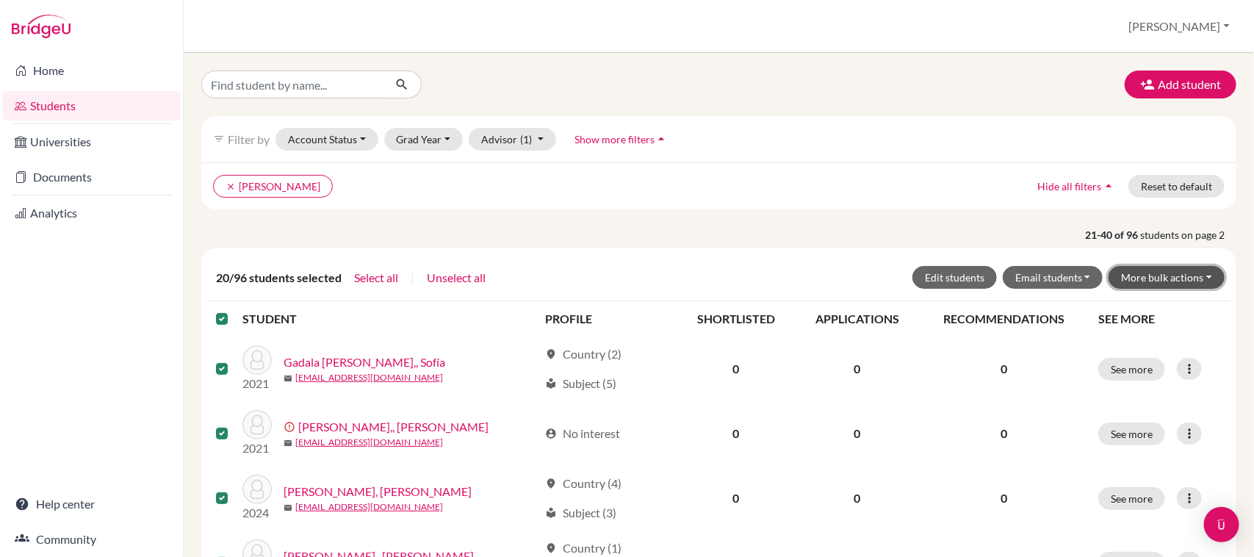
click at [1154, 285] on button "More bulk actions" at bounding box center [1166, 277] width 116 height 23
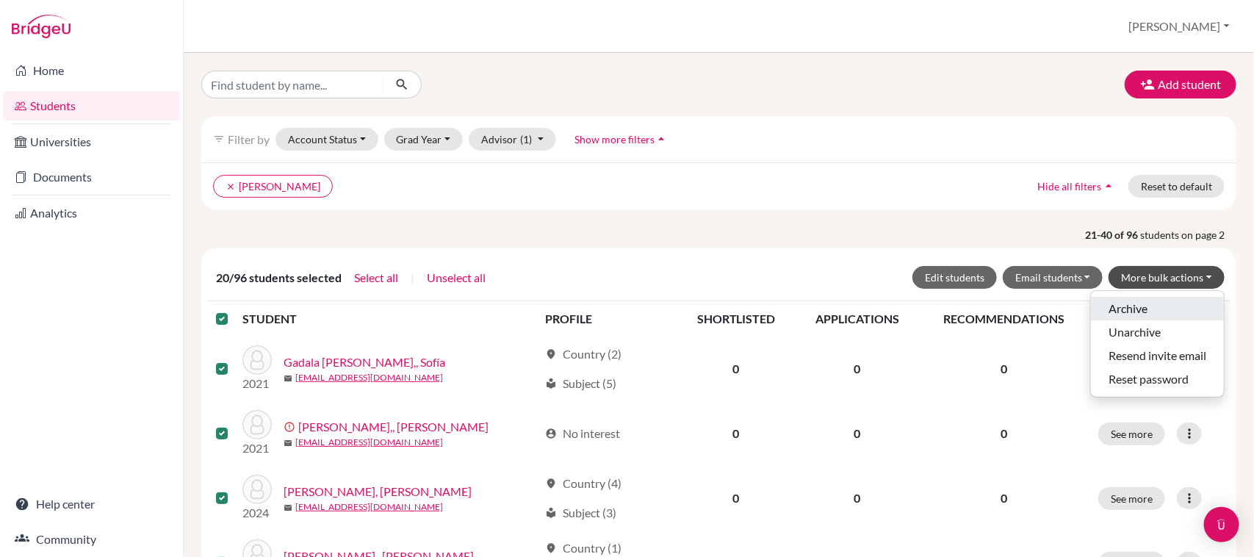
click at [1147, 316] on button "Archive" at bounding box center [1157, 309] width 133 height 24
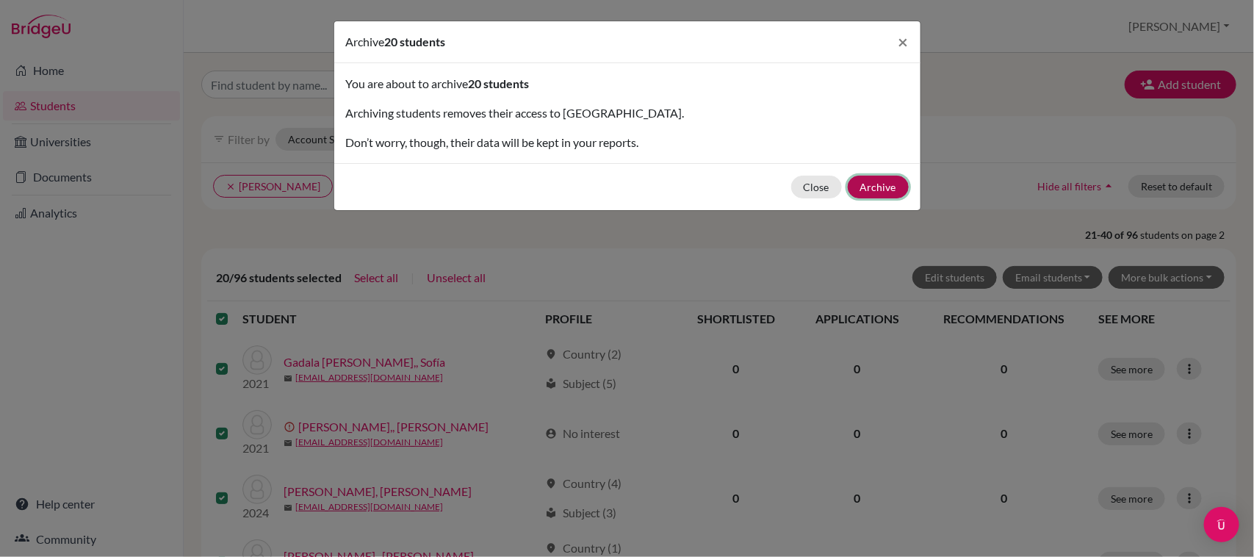
click at [890, 192] on button "Archive" at bounding box center [878, 187] width 61 height 23
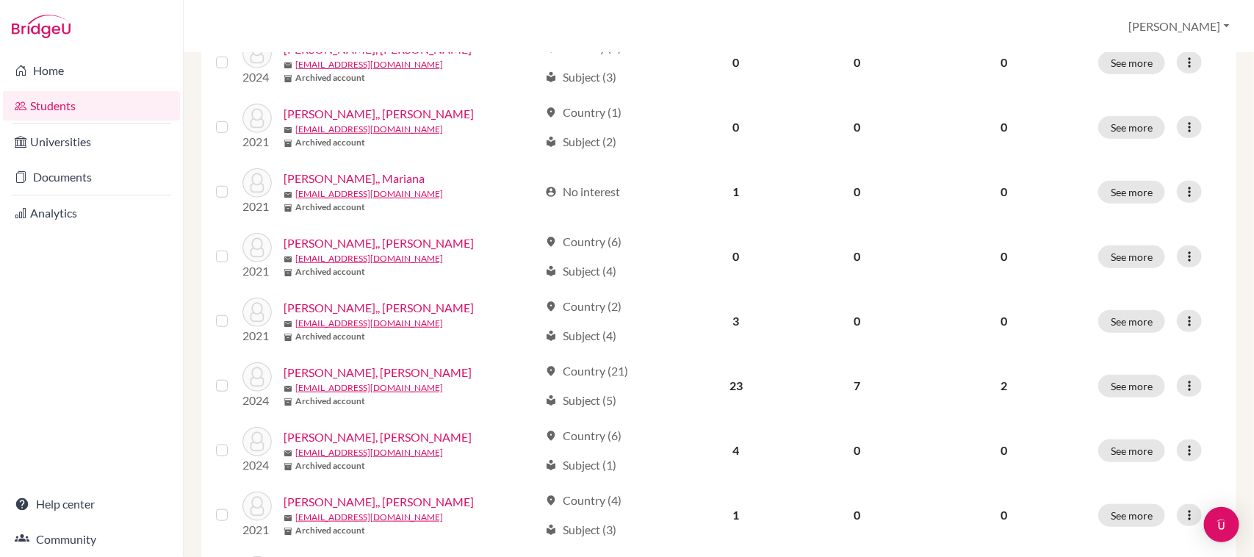
scroll to position [1177, 0]
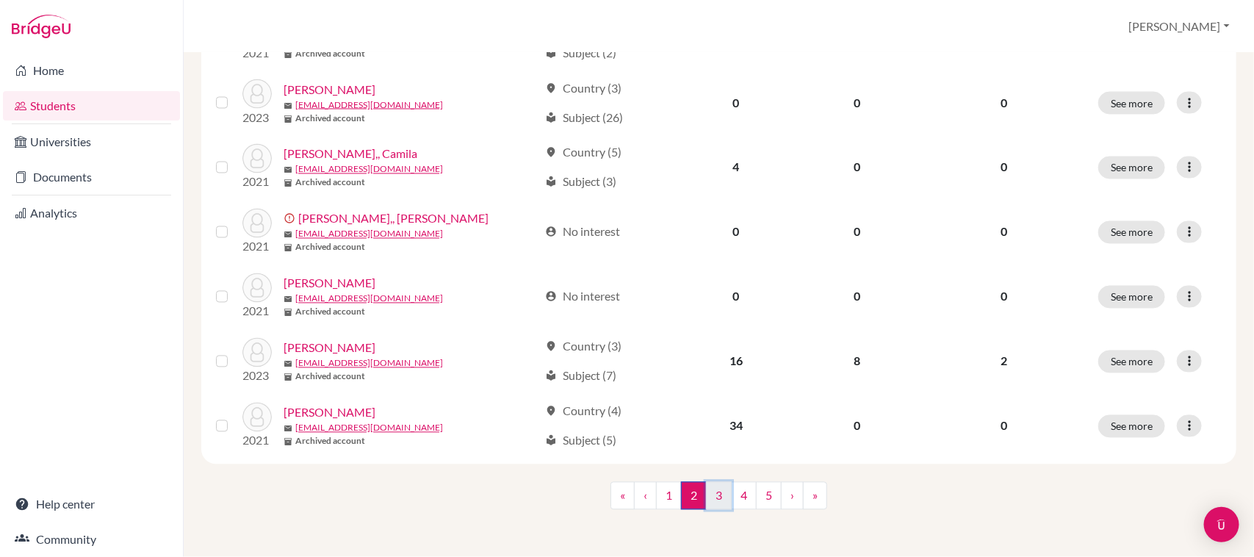
click at [709, 494] on link "3" at bounding box center [719, 496] width 26 height 28
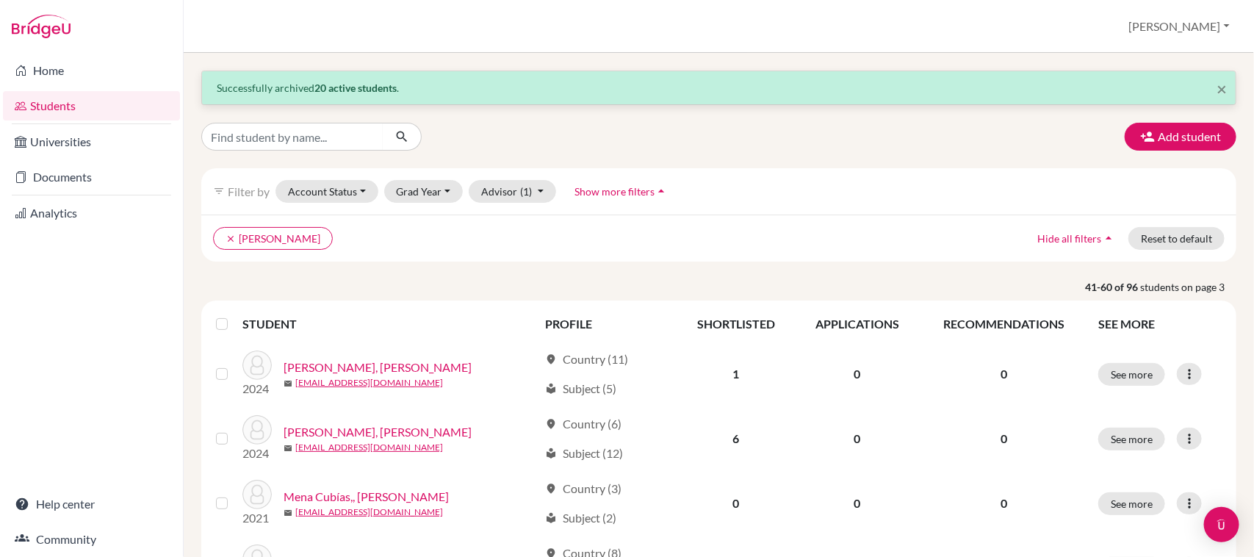
scroll to position [12, 0]
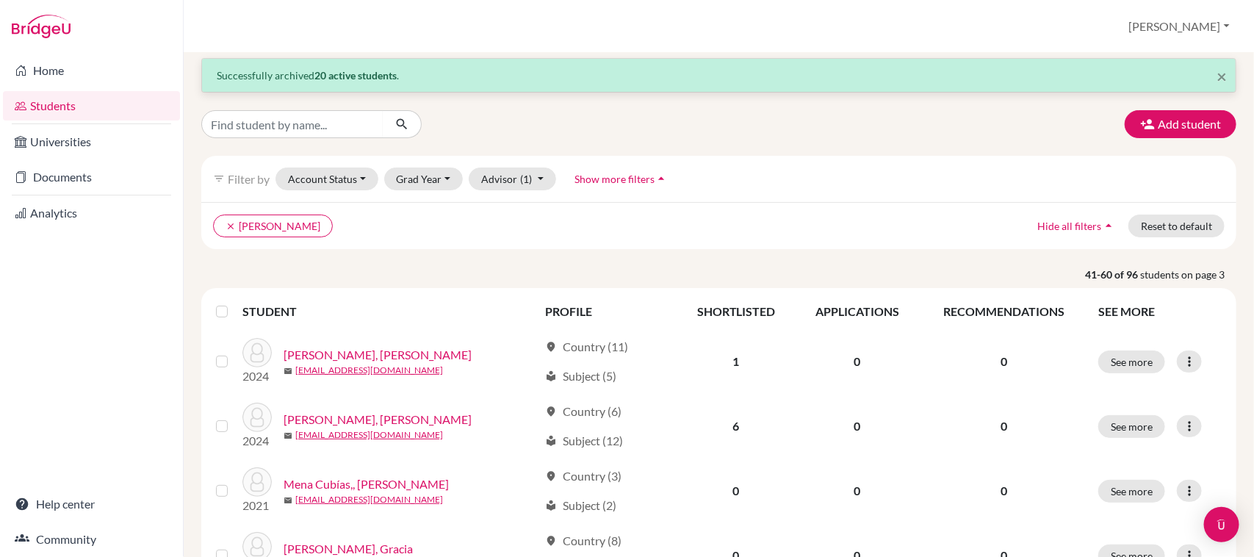
click at [234, 303] on label at bounding box center [234, 303] width 0 height 0
click at [0, 0] on input "checkbox" at bounding box center [0, 0] width 0 height 0
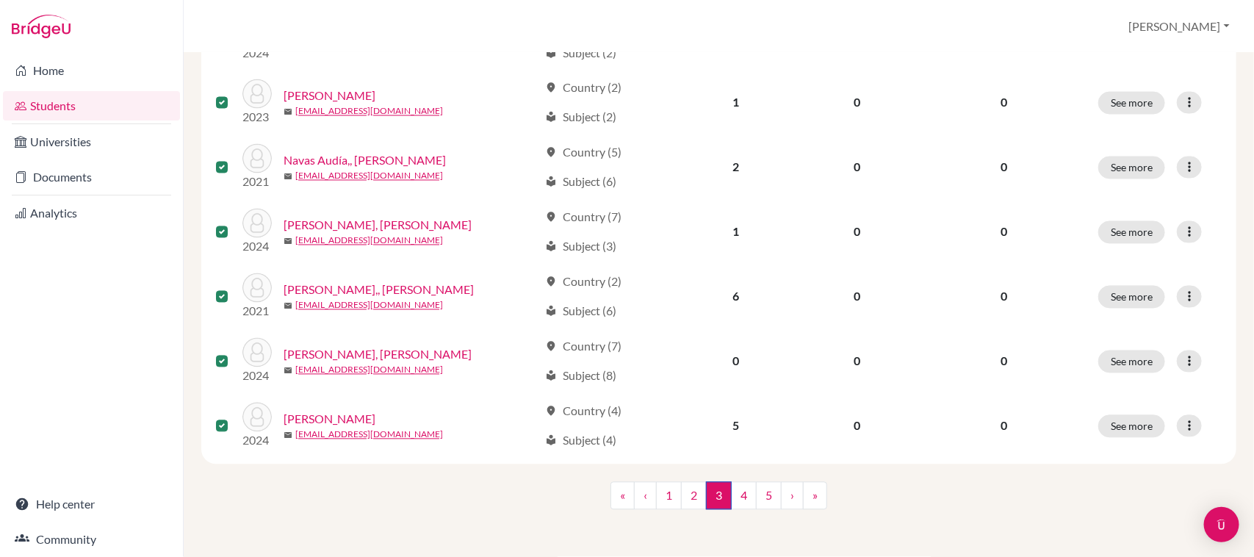
scroll to position [0, 0]
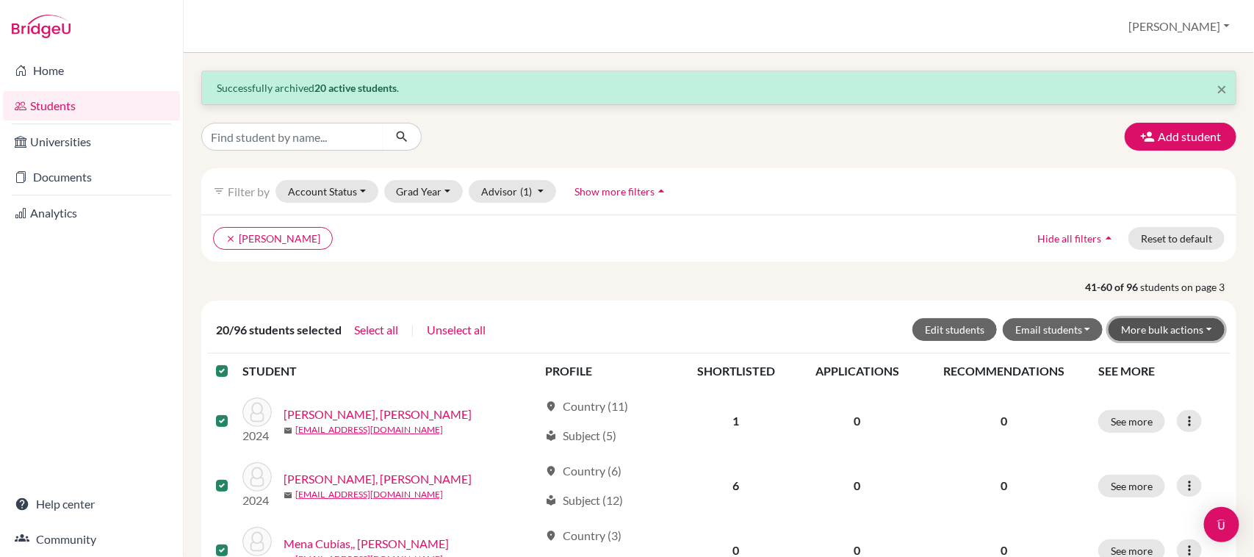
click at [1202, 331] on button "More bulk actions" at bounding box center [1166, 329] width 116 height 23
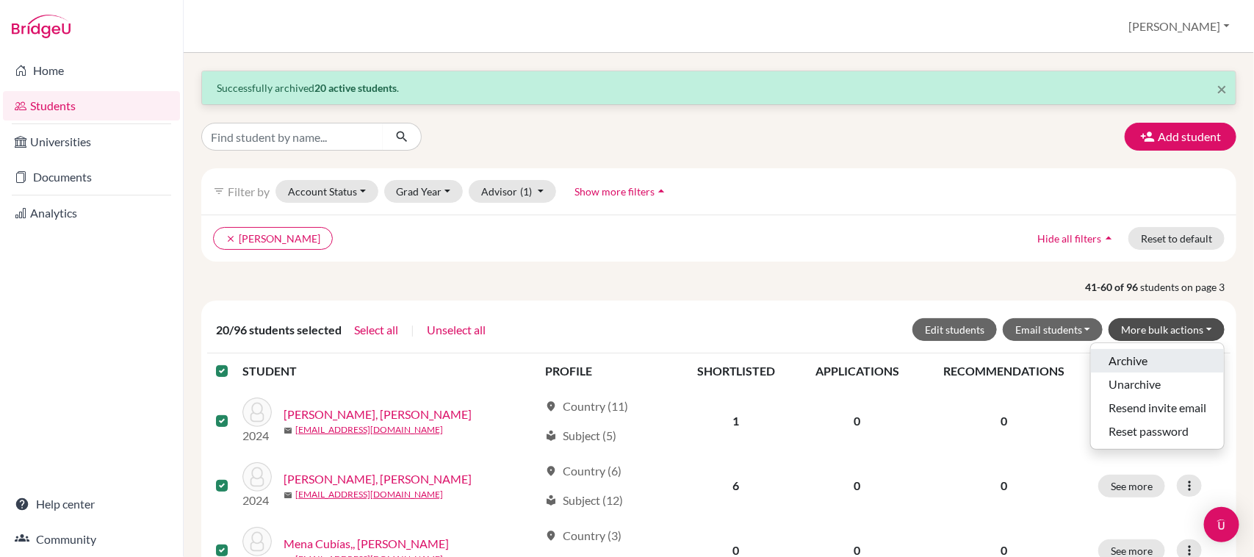
click at [1161, 360] on button "Archive" at bounding box center [1157, 361] width 133 height 24
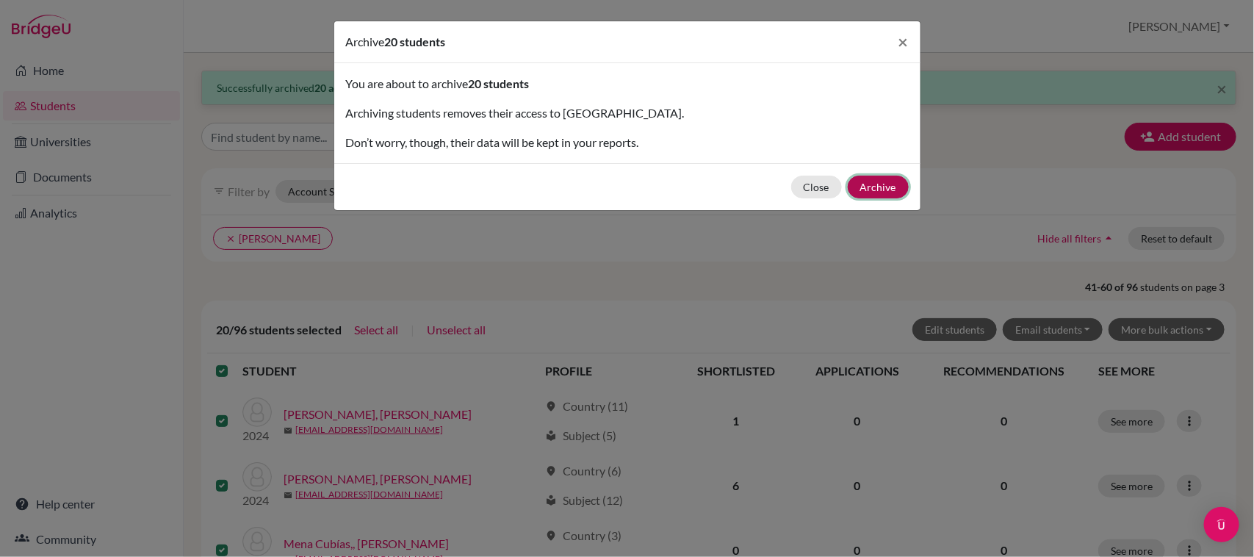
click at [865, 181] on button "Archive" at bounding box center [878, 187] width 61 height 23
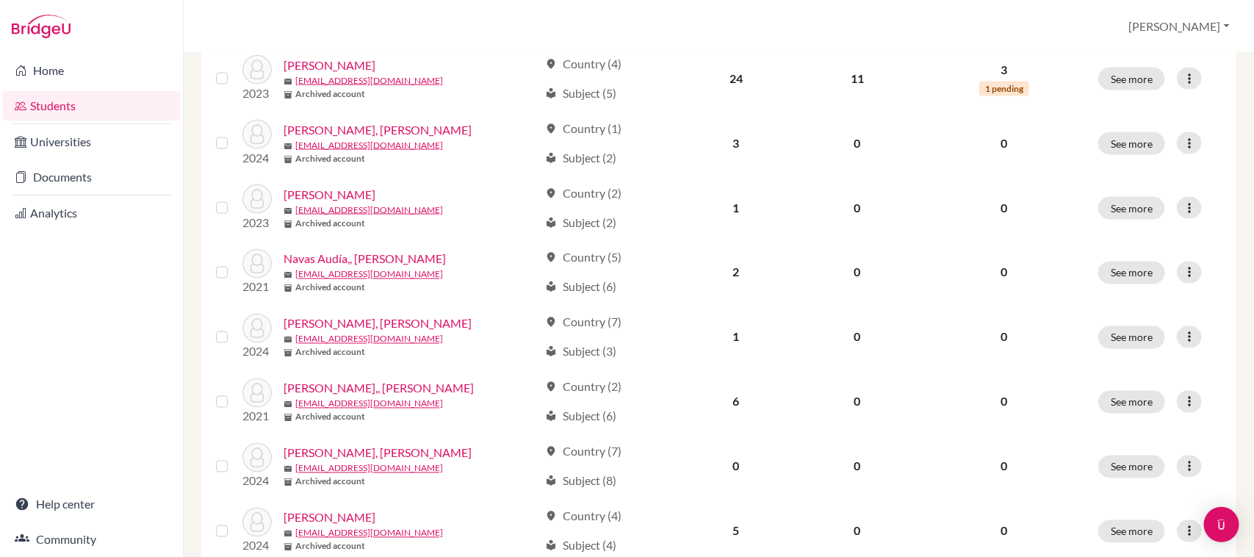
scroll to position [1177, 0]
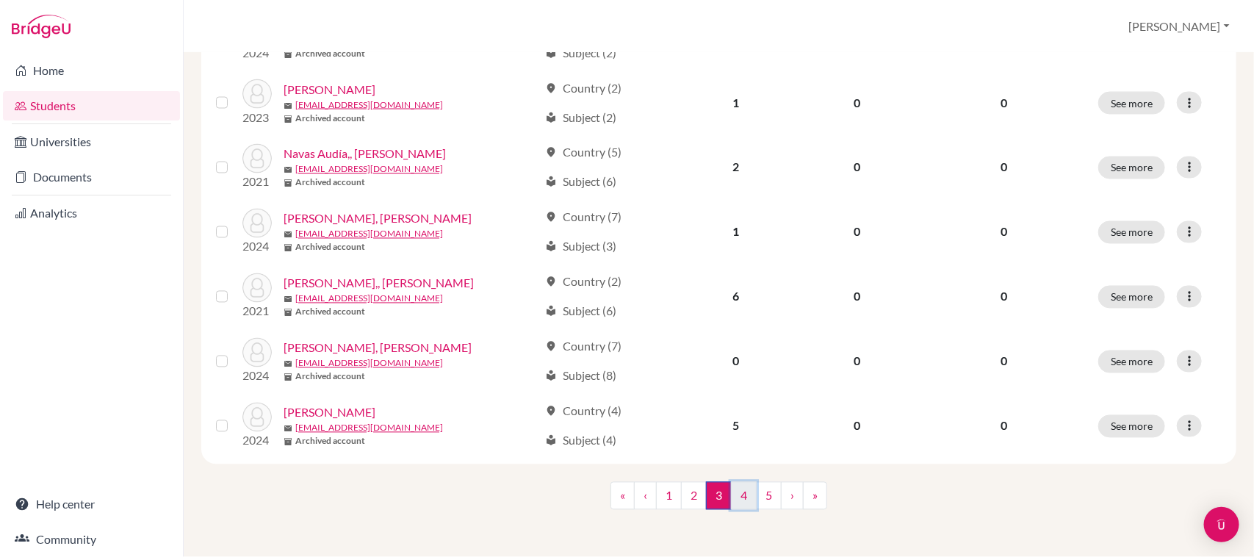
click at [736, 494] on link "4" at bounding box center [744, 496] width 26 height 28
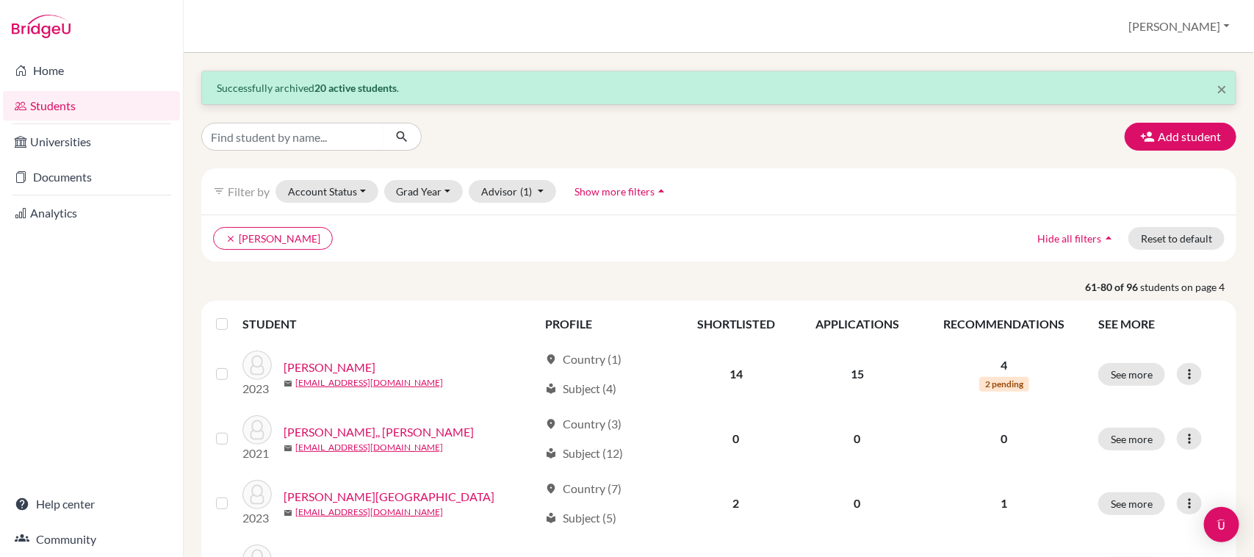
click at [234, 315] on label at bounding box center [234, 315] width 0 height 0
click at [0, 0] on input "checkbox" at bounding box center [0, 0] width 0 height 0
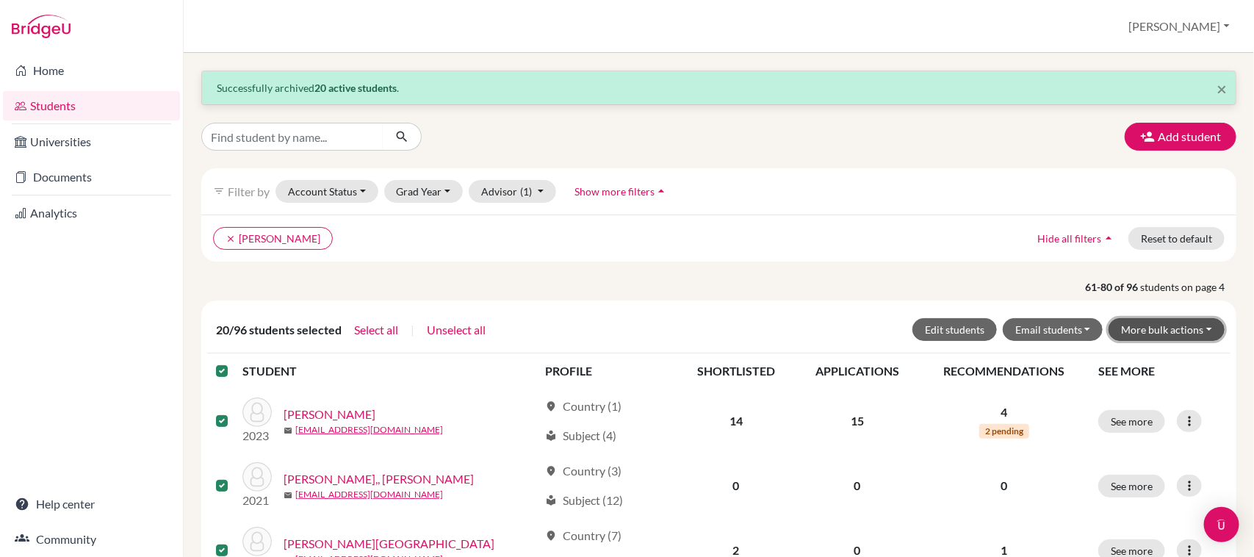
click at [1163, 339] on button "More bulk actions" at bounding box center [1166, 329] width 116 height 23
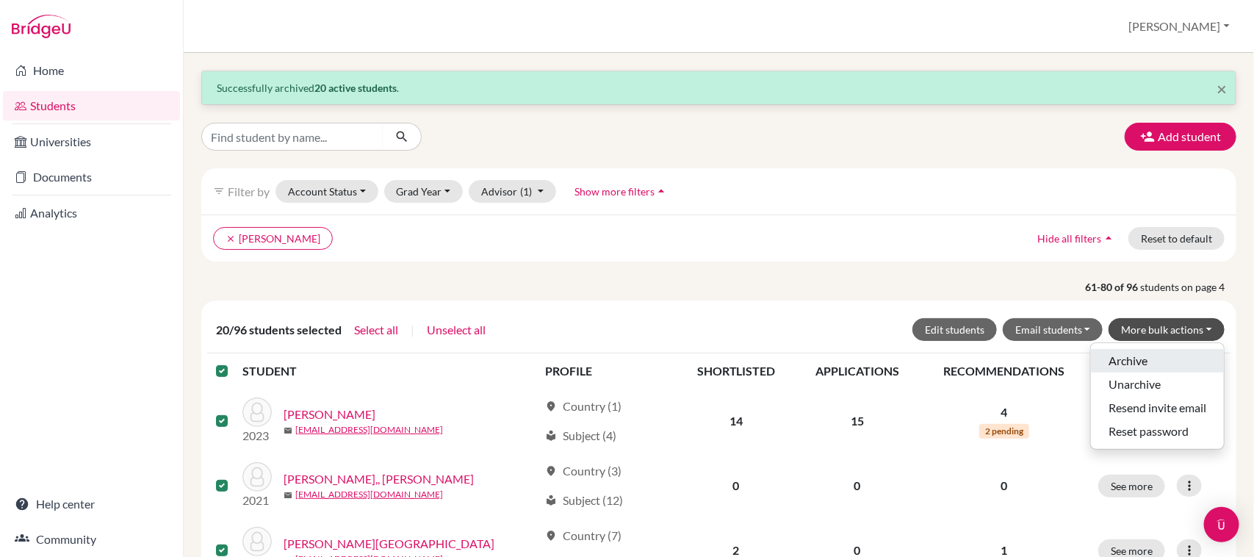
click at [1144, 361] on button "Archive" at bounding box center [1157, 361] width 133 height 24
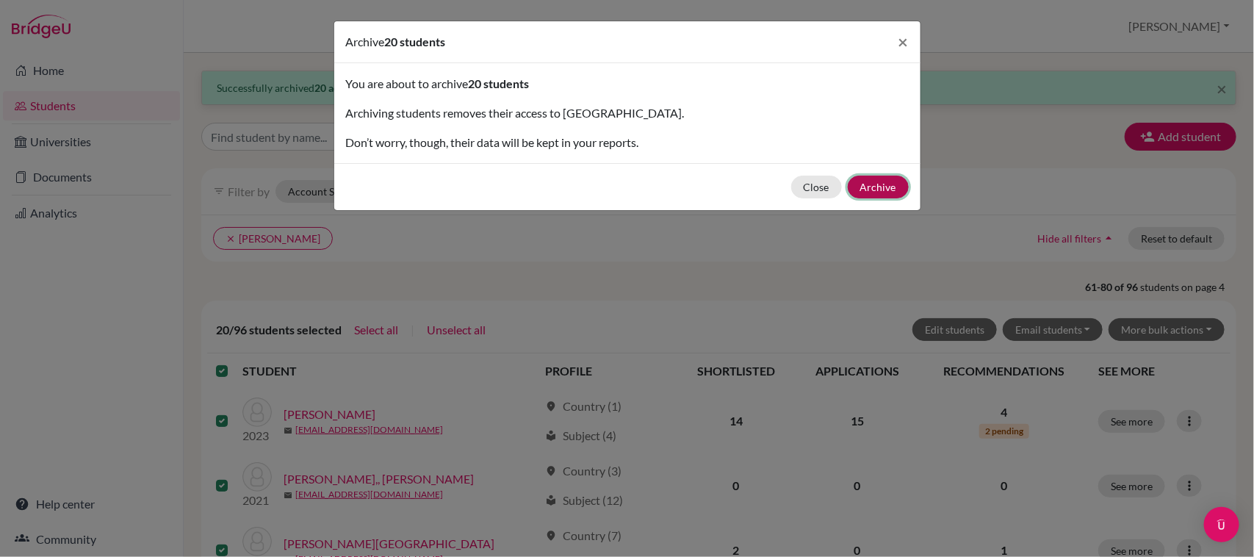
click at [878, 182] on button "Archive" at bounding box center [878, 187] width 61 height 23
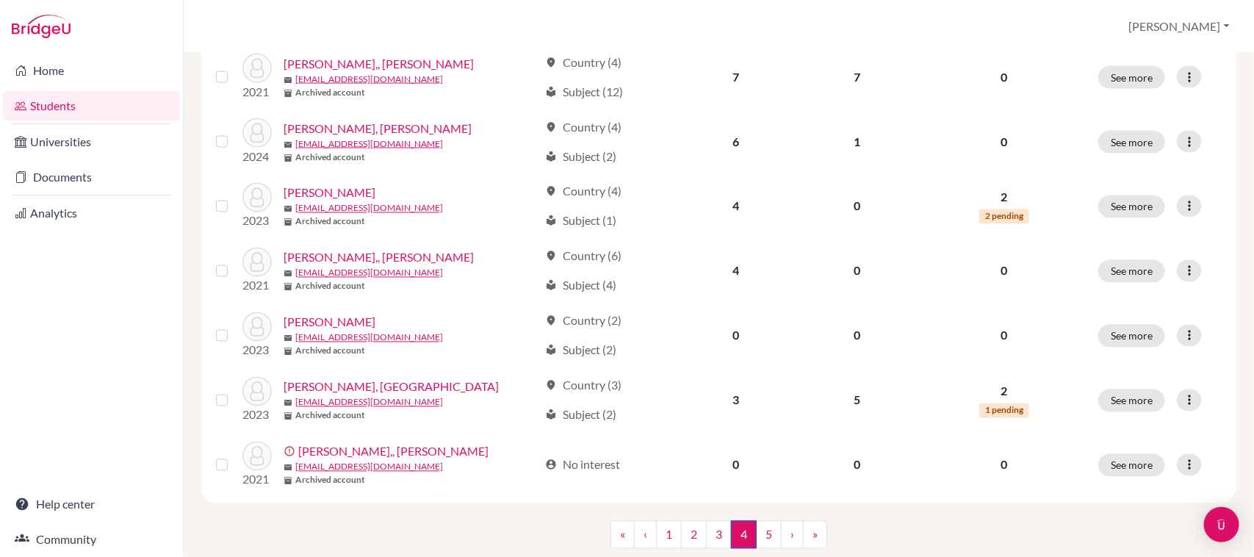
scroll to position [1177, 0]
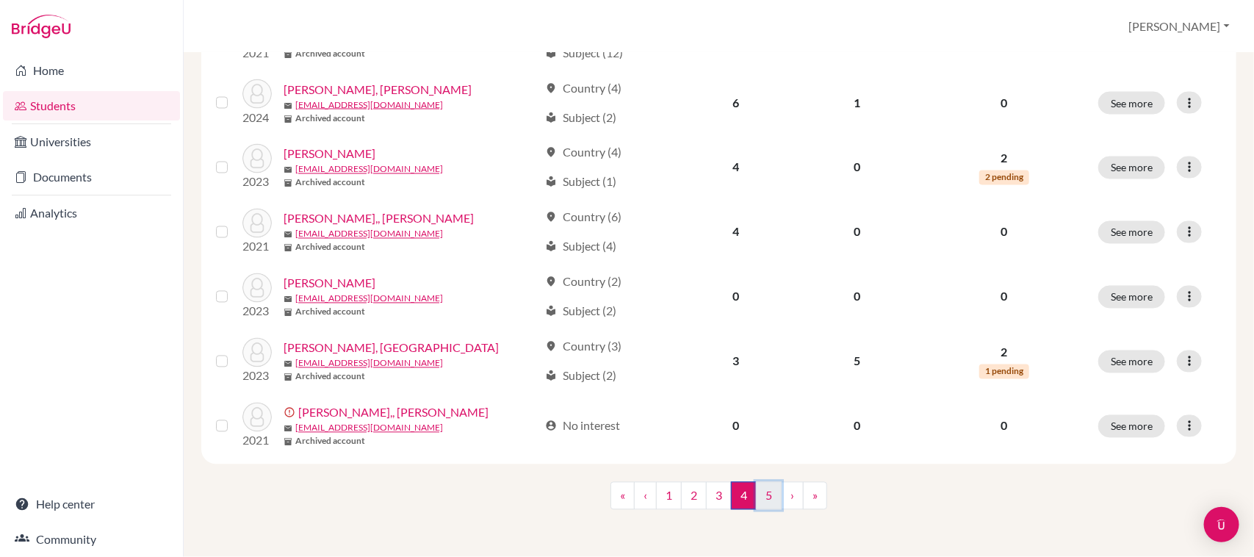
click at [769, 488] on link "5" at bounding box center [769, 496] width 26 height 28
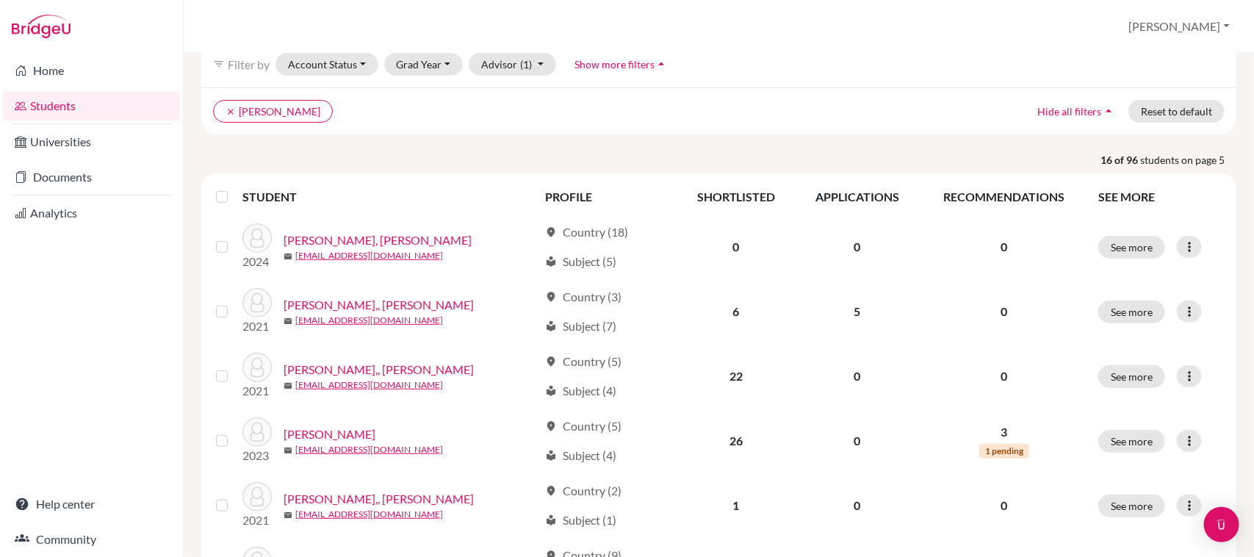
scroll to position [125, 0]
click at [234, 190] on label at bounding box center [234, 190] width 0 height 0
click at [0, 0] on input "checkbox" at bounding box center [0, 0] width 0 height 0
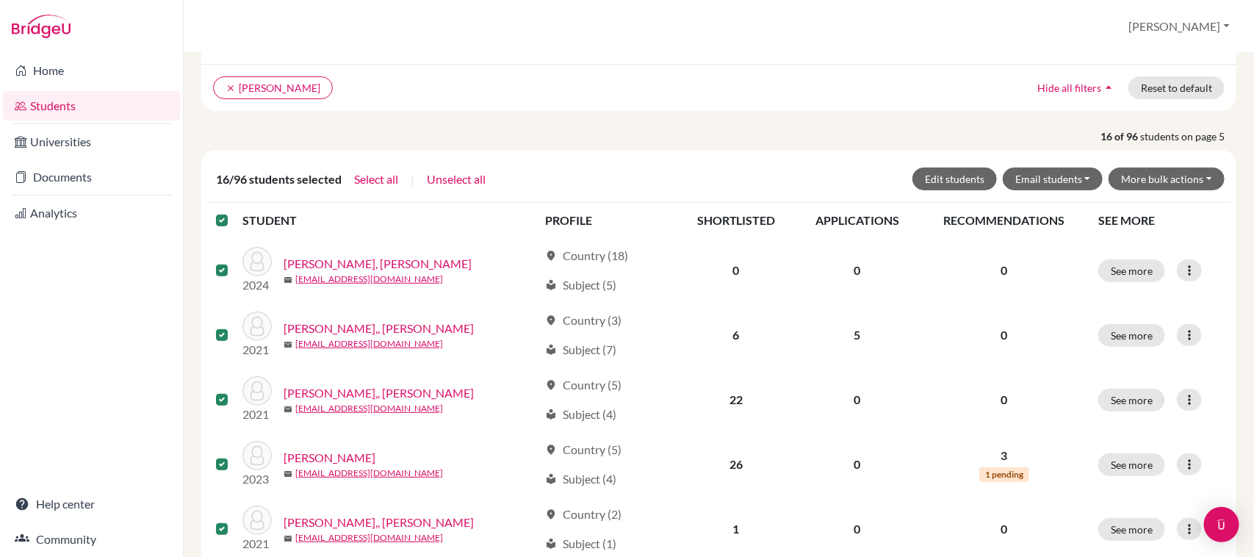
scroll to position [136, 0]
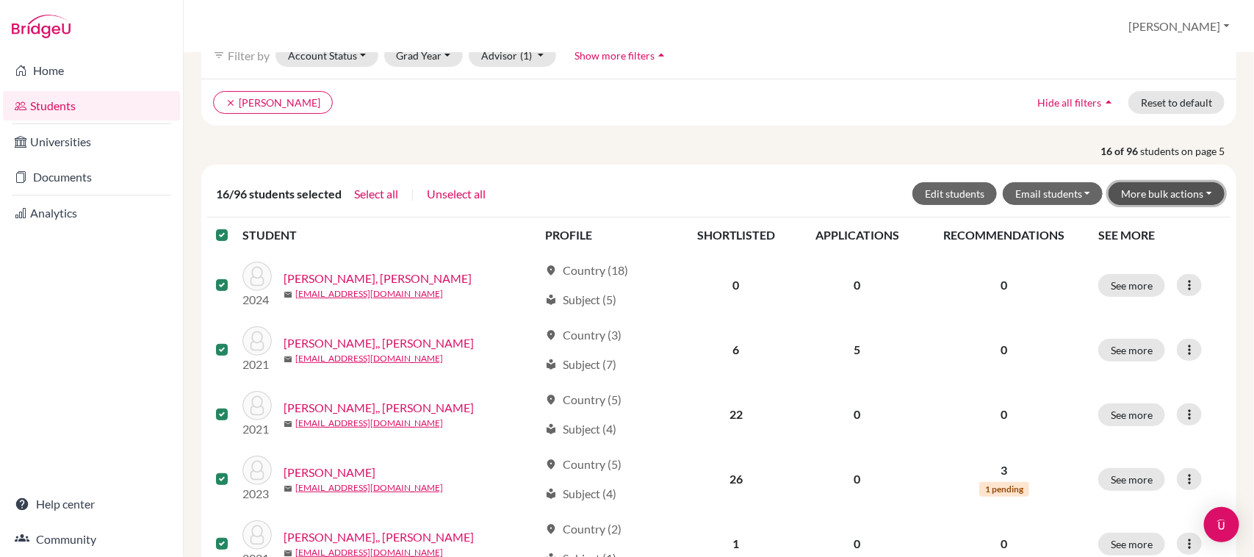
click at [1162, 191] on button "More bulk actions" at bounding box center [1166, 193] width 116 height 23
click at [1147, 225] on button "Archive" at bounding box center [1157, 225] width 133 height 24
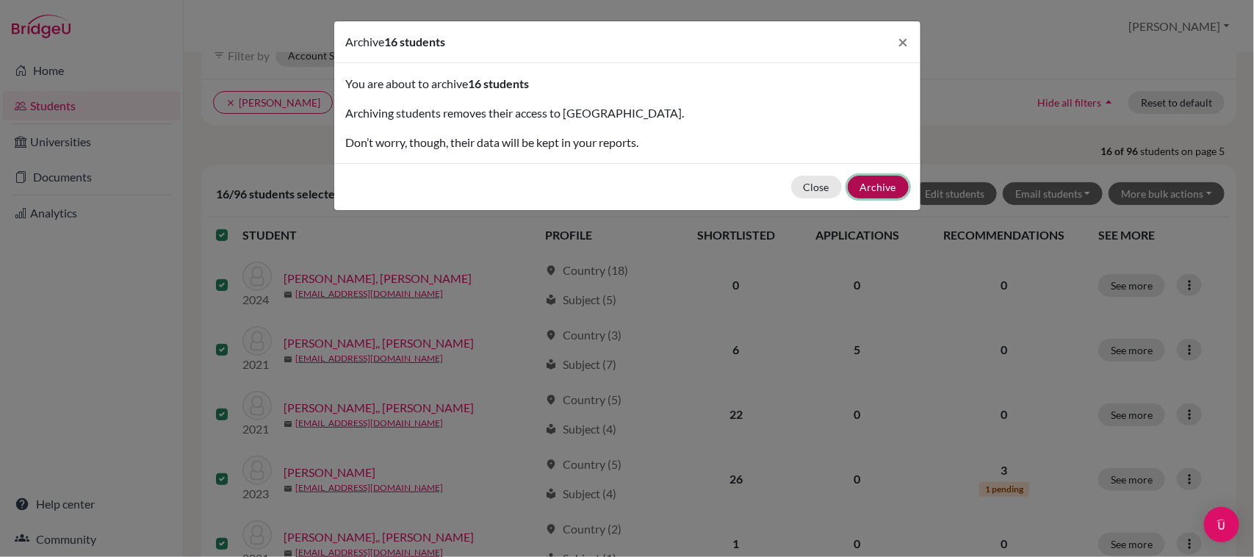
click at [863, 181] on button "Archive" at bounding box center [878, 187] width 61 height 23
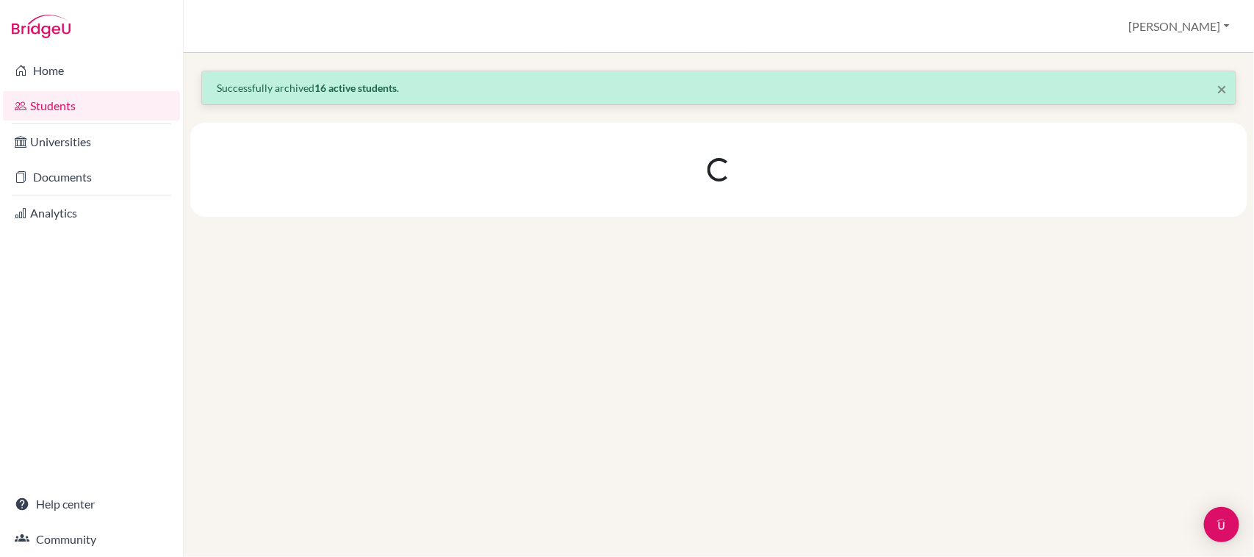
scroll to position [0, 0]
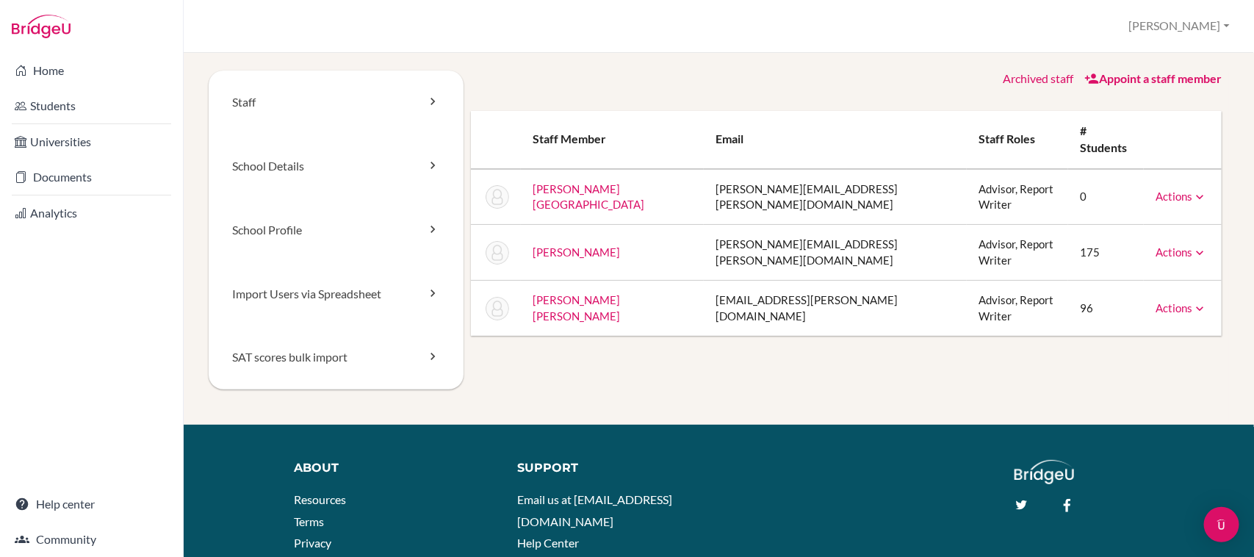
click at [1164, 301] on link "Actions" at bounding box center [1180, 307] width 51 height 13
click at [1128, 364] on link "Archive" at bounding box center [1143, 374] width 125 height 21
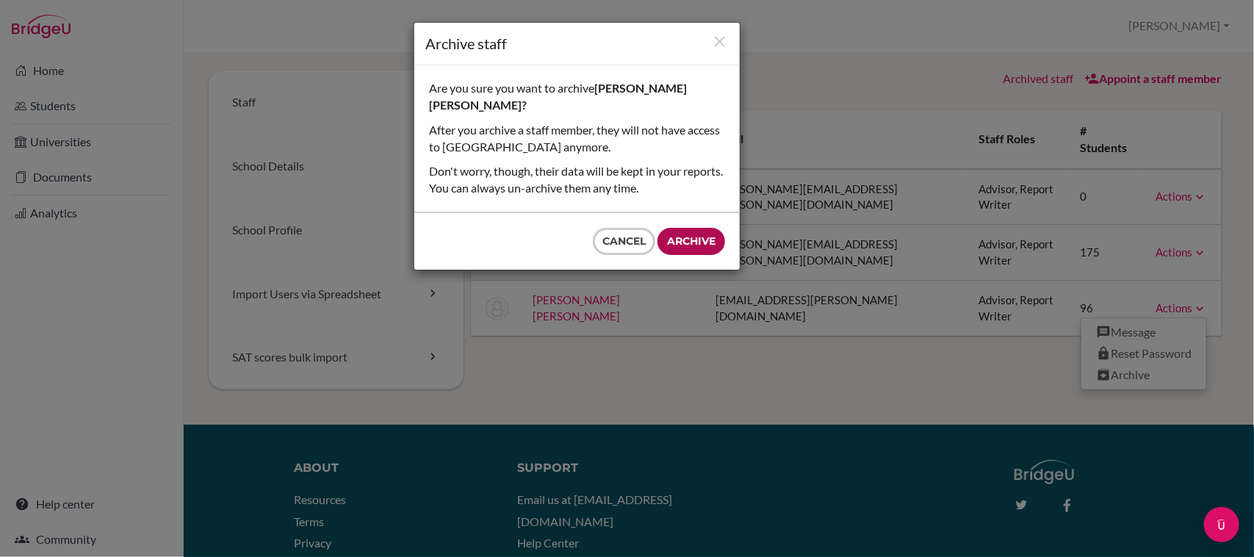
click at [706, 228] on input "Archive" at bounding box center [691, 241] width 68 height 27
type input "Archive"
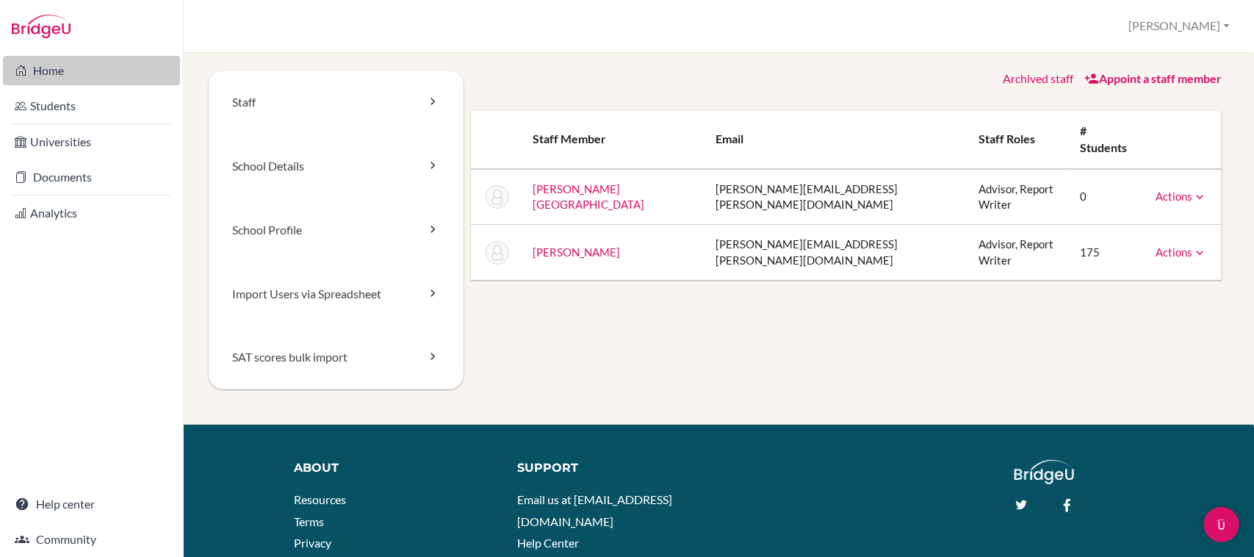
click at [103, 61] on link "Home" at bounding box center [91, 70] width 177 height 29
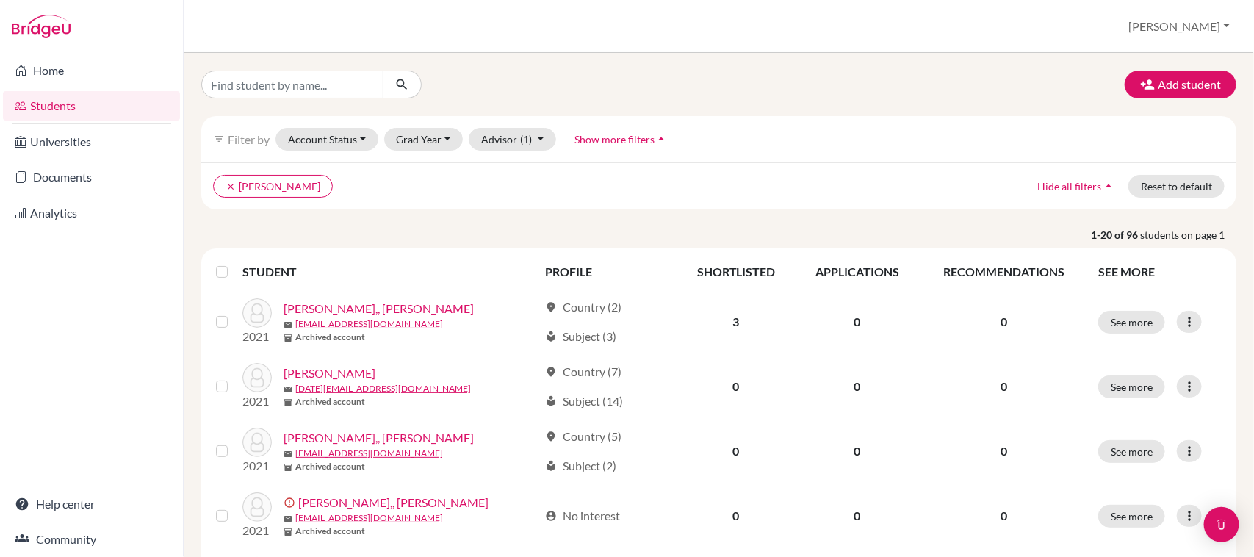
click at [75, 171] on link "Documents" at bounding box center [91, 176] width 177 height 29
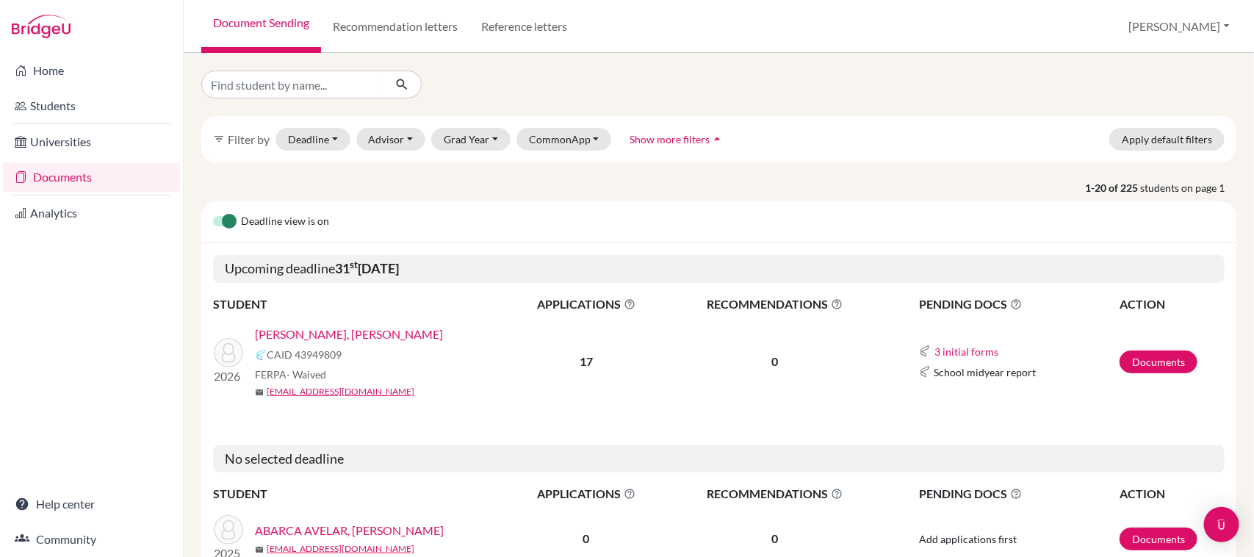
click at [395, 331] on link "[PERSON_NAME], [PERSON_NAME]" at bounding box center [349, 334] width 188 height 18
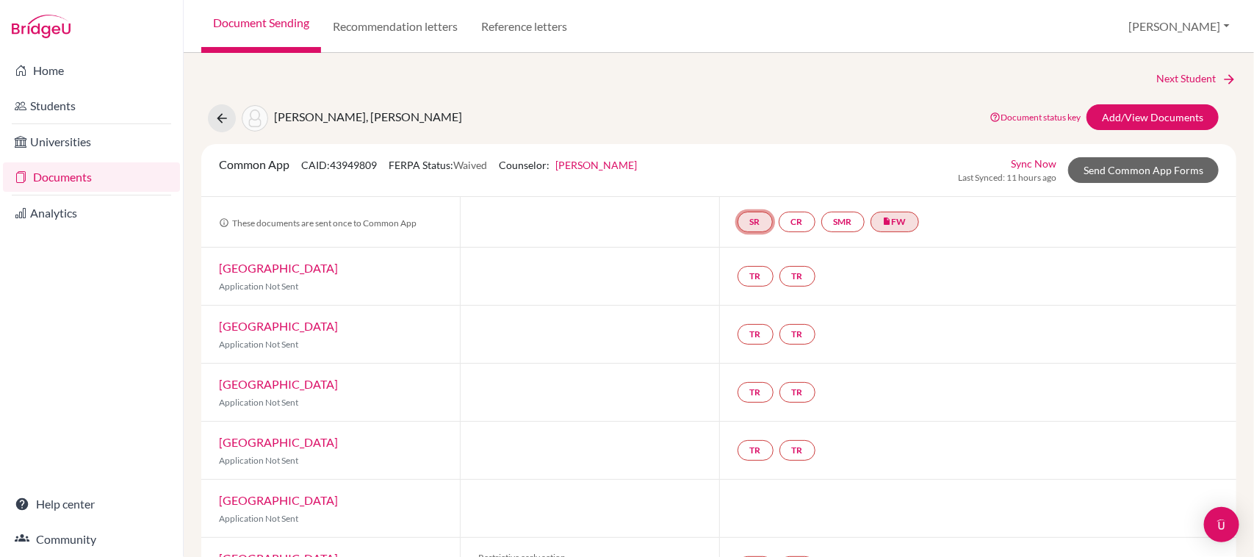
click at [821, 228] on link "SR" at bounding box center [842, 222] width 43 height 21
click at [737, 181] on link "School report" at bounding box center [755, 177] width 62 height 12
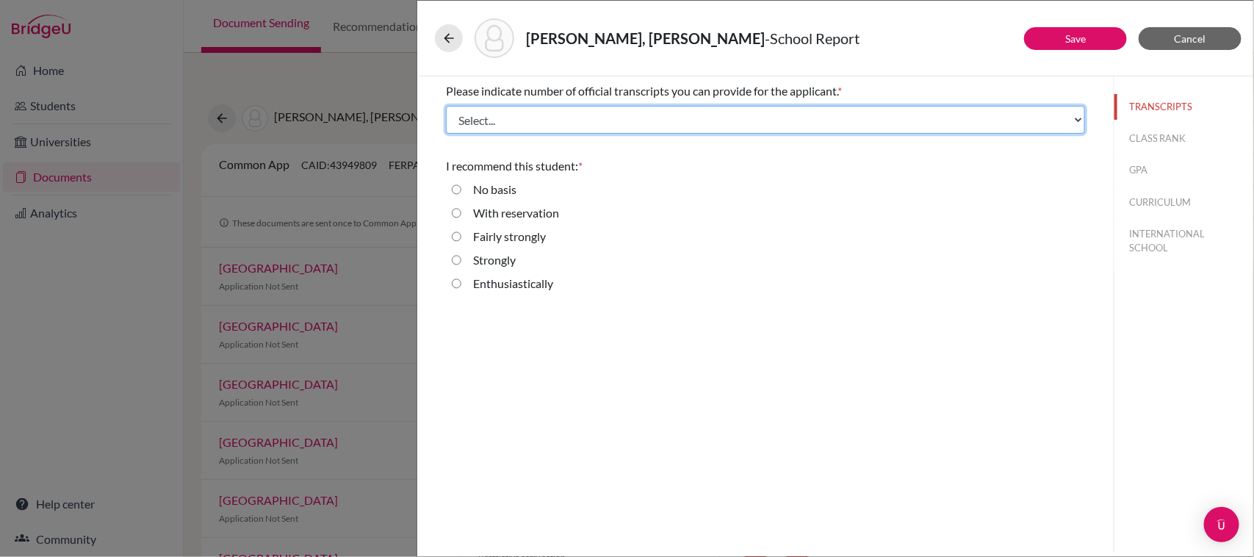
click at [595, 125] on select "Select... 1 2 3 4" at bounding box center [765, 120] width 639 height 28
click at [541, 127] on select "Select... 1 2 3 4" at bounding box center [765, 120] width 639 height 28
click at [446, 106] on select "Select... 1 2 3 4" at bounding box center [765, 120] width 639 height 28
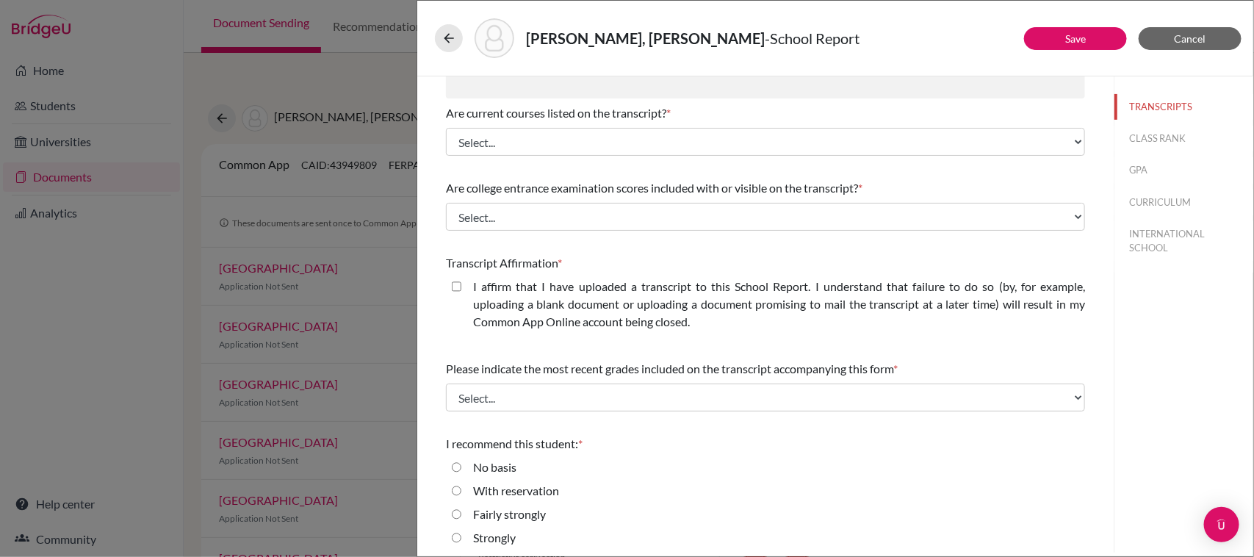
scroll to position [250, 0]
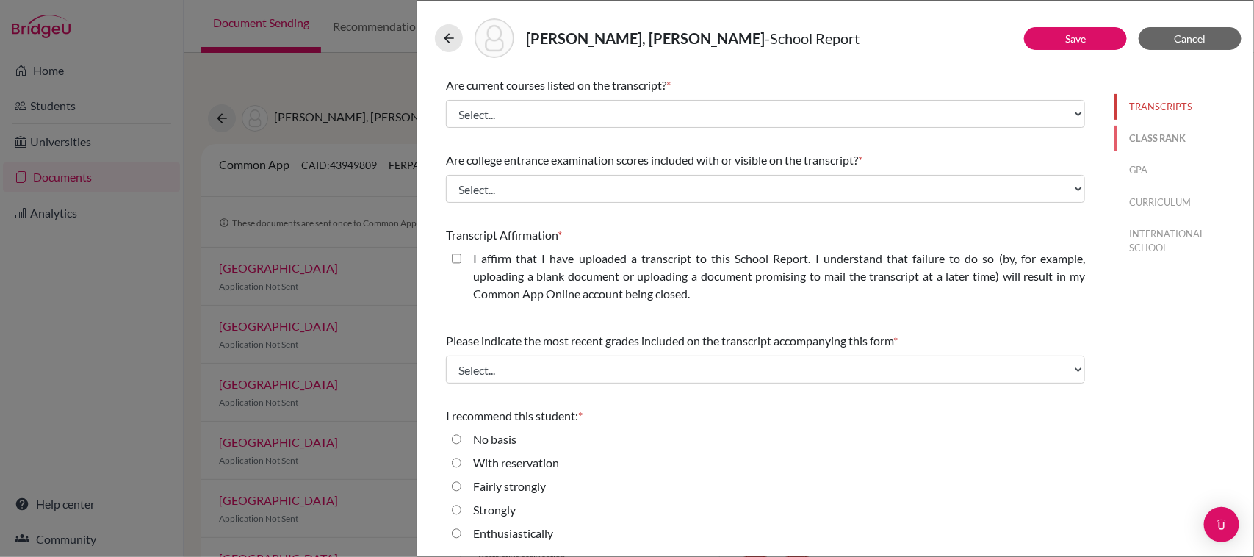
click at [1153, 141] on button "CLASS RANK" at bounding box center [1183, 139] width 139 height 26
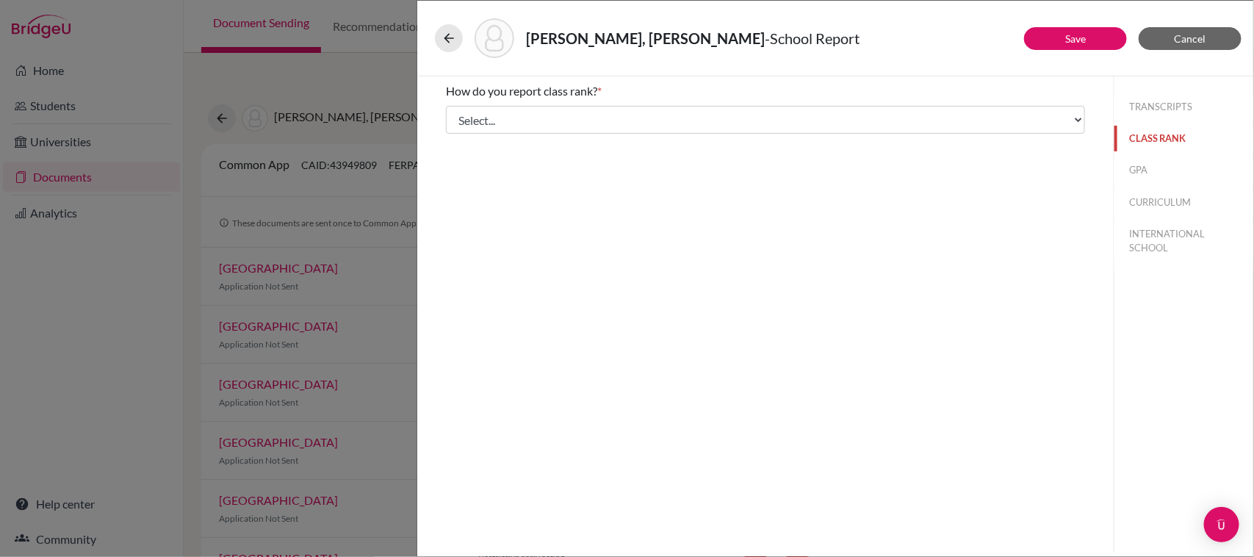
scroll to position [0, 0]
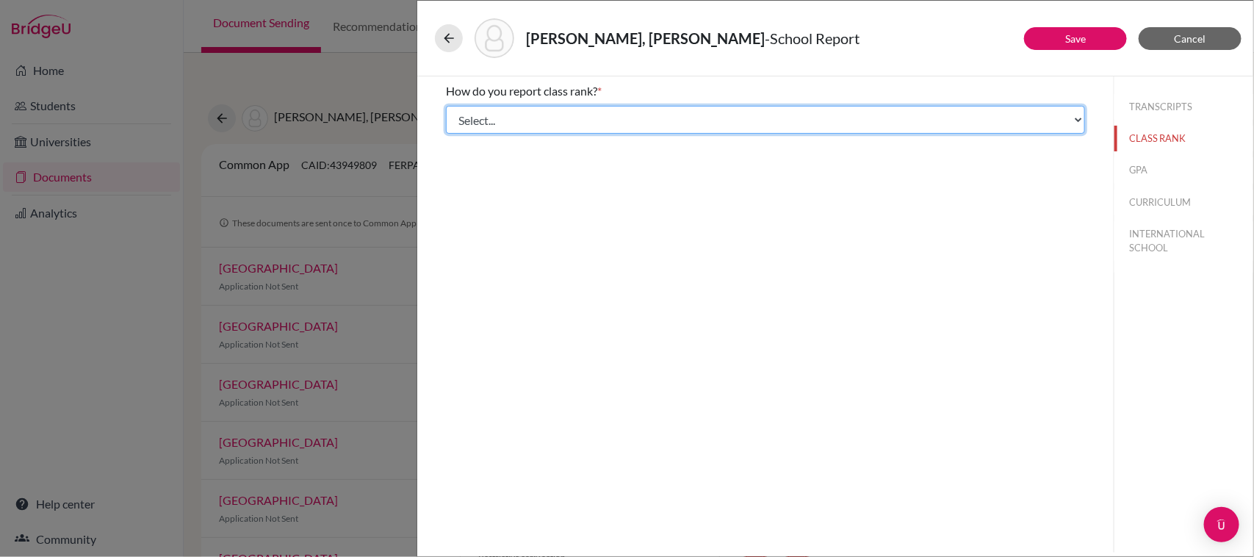
click at [654, 116] on select "Select... Exact Decile Quintile Quartile None" at bounding box center [765, 120] width 639 height 28
select select "5"
click at [446, 106] on select "Select... Exact Decile Quintile Quartile None" at bounding box center [765, 120] width 639 height 28
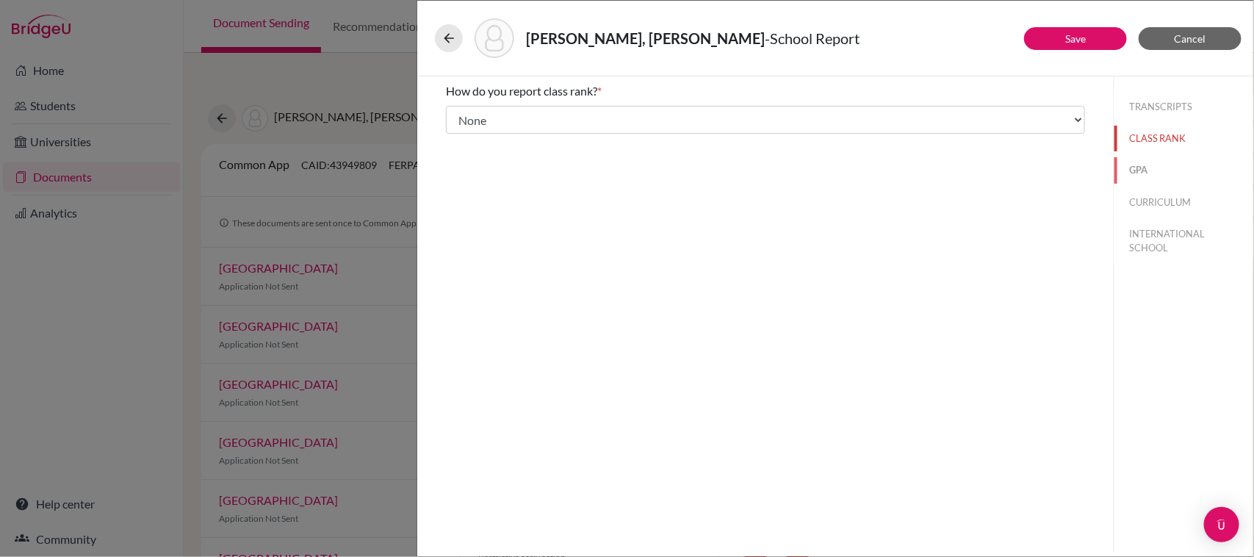
click at [1141, 173] on button "GPA" at bounding box center [1183, 170] width 139 height 26
click at [1146, 197] on button "CURRICULUM" at bounding box center [1183, 203] width 139 height 26
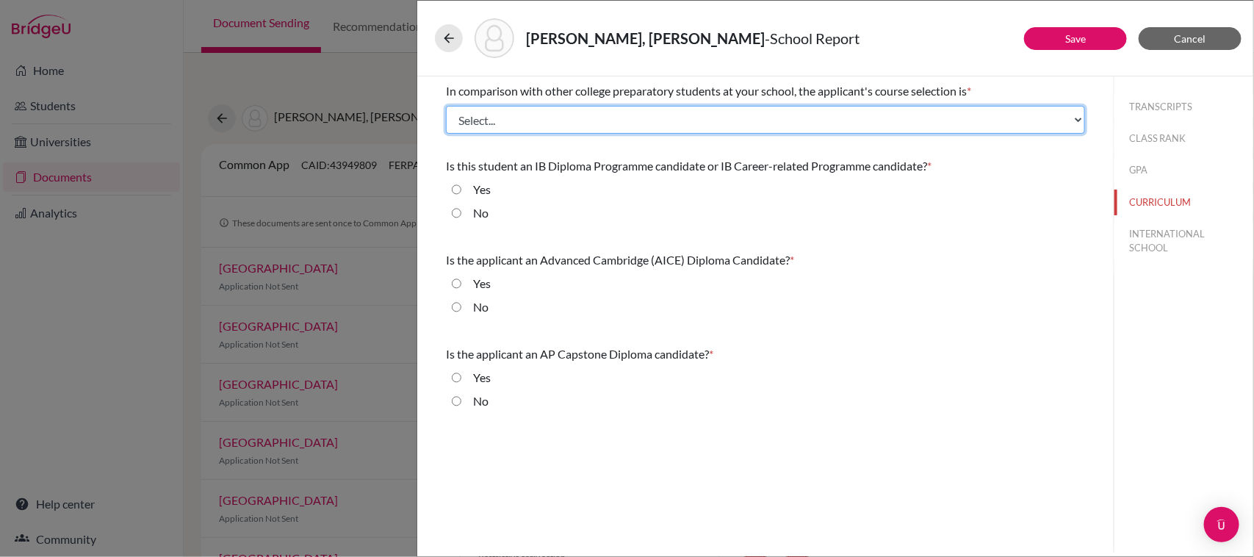
click at [963, 122] on select "Select... Less than demanding Average Demanding Very demanding Most demanding P…" at bounding box center [765, 120] width 639 height 28
click at [446, 106] on select "Select... Less than demanding Average Demanding Very demanding Most demanding P…" at bounding box center [765, 120] width 639 height 28
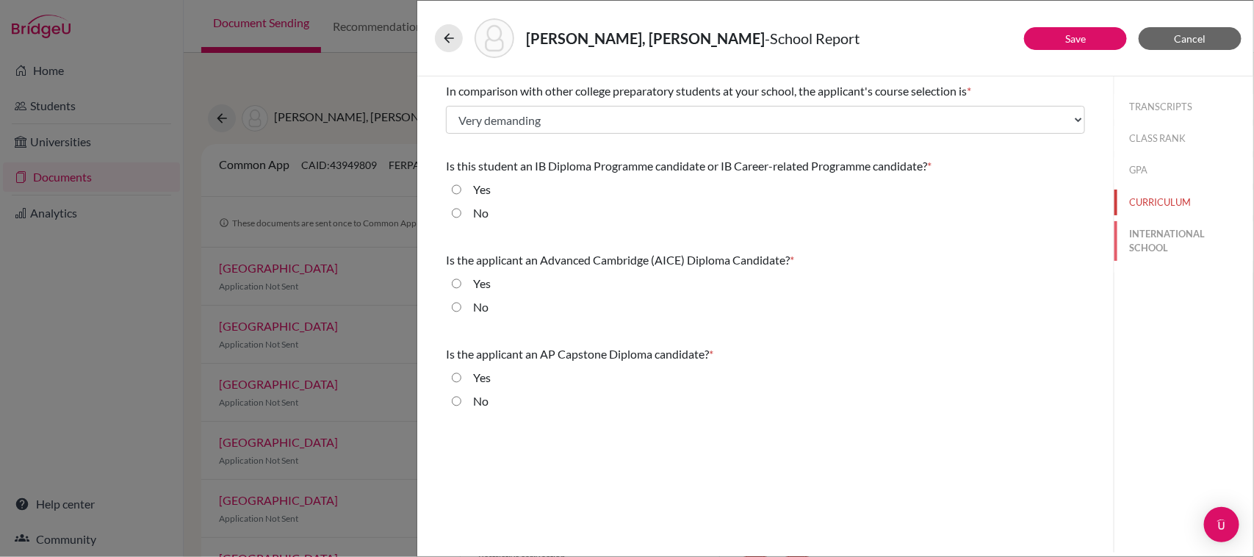
click at [1176, 239] on button "INTERNATIONAL SCHOOL" at bounding box center [1183, 241] width 139 height 40
select select "Select..."
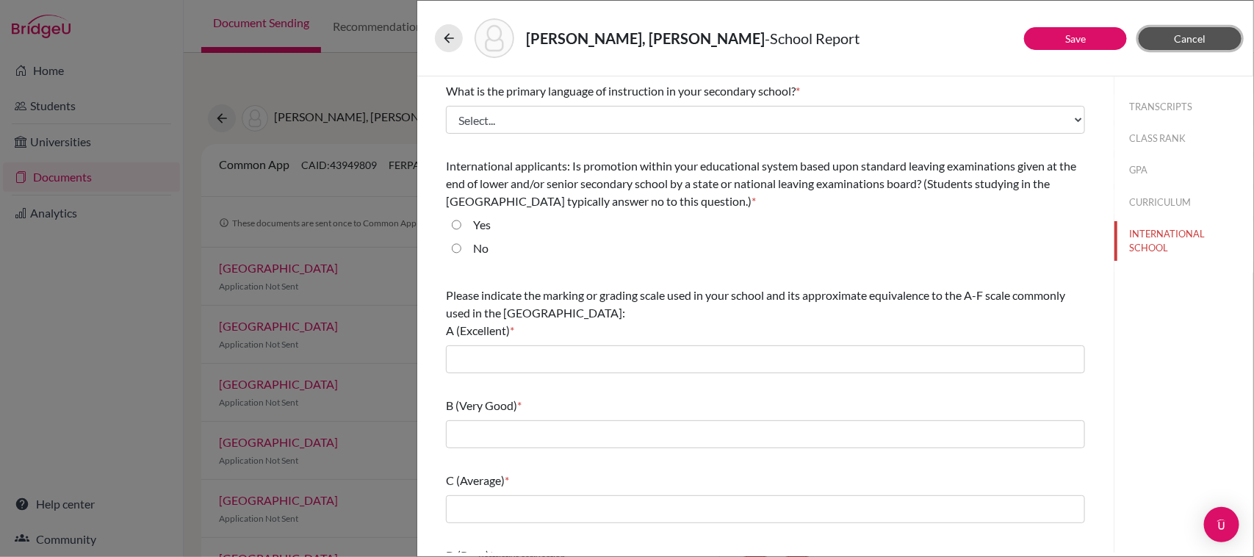
click at [1205, 45] on button "Cancel" at bounding box center [1190, 38] width 103 height 23
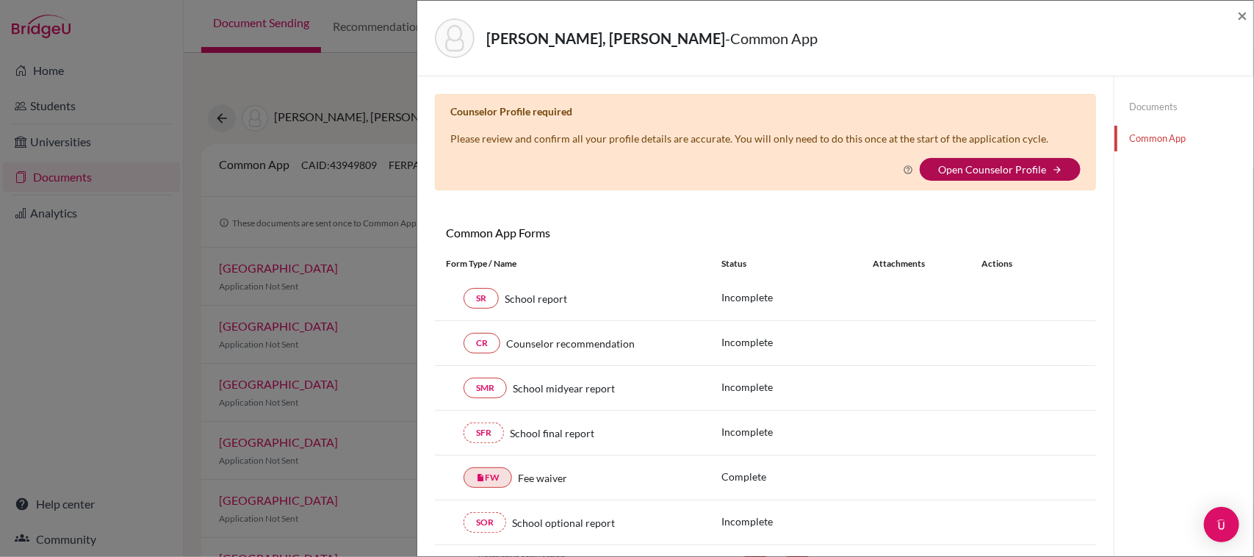
click at [1023, 169] on link "Open Counselor Profile" at bounding box center [992, 169] width 108 height 12
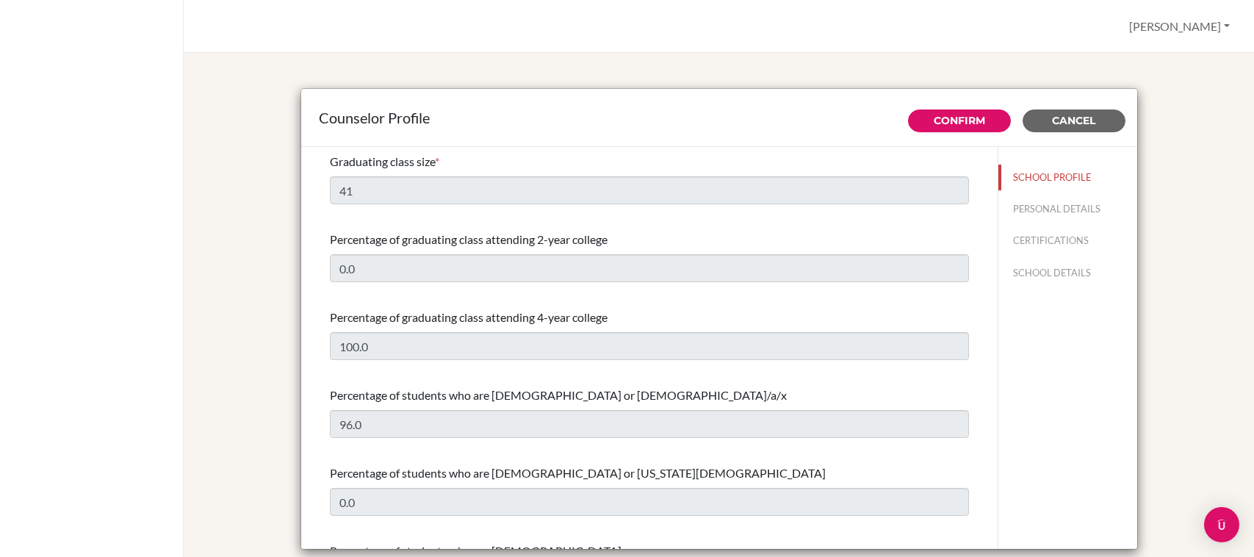
select select "0"
select select "349682"
click at [959, 129] on button "Confirm" at bounding box center [959, 120] width 103 height 23
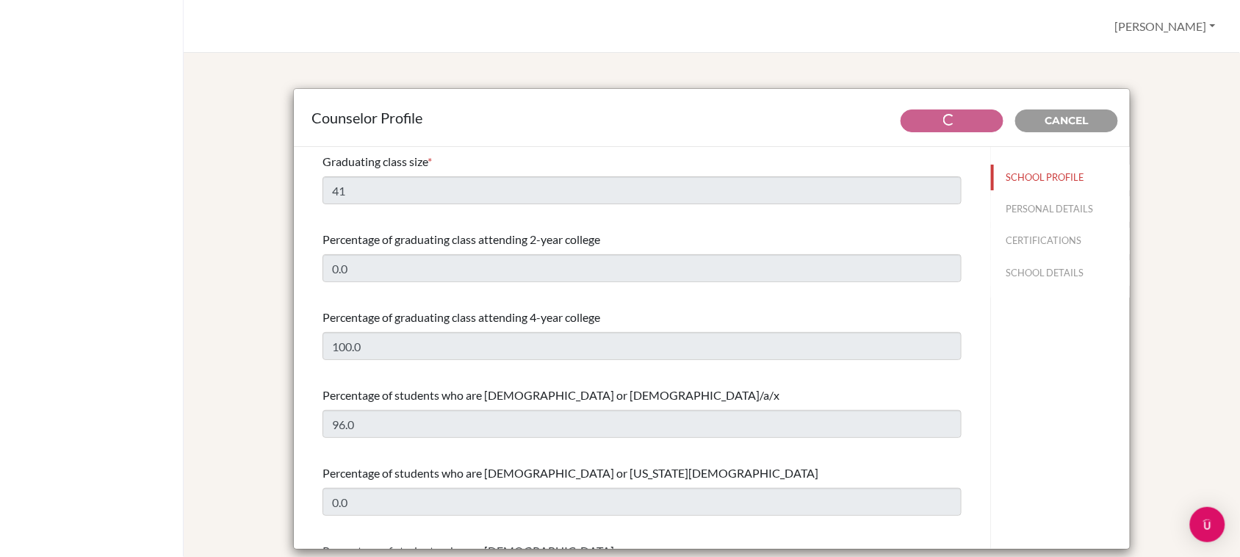
type input "Social service for the community, especially people who don't have the same res…"
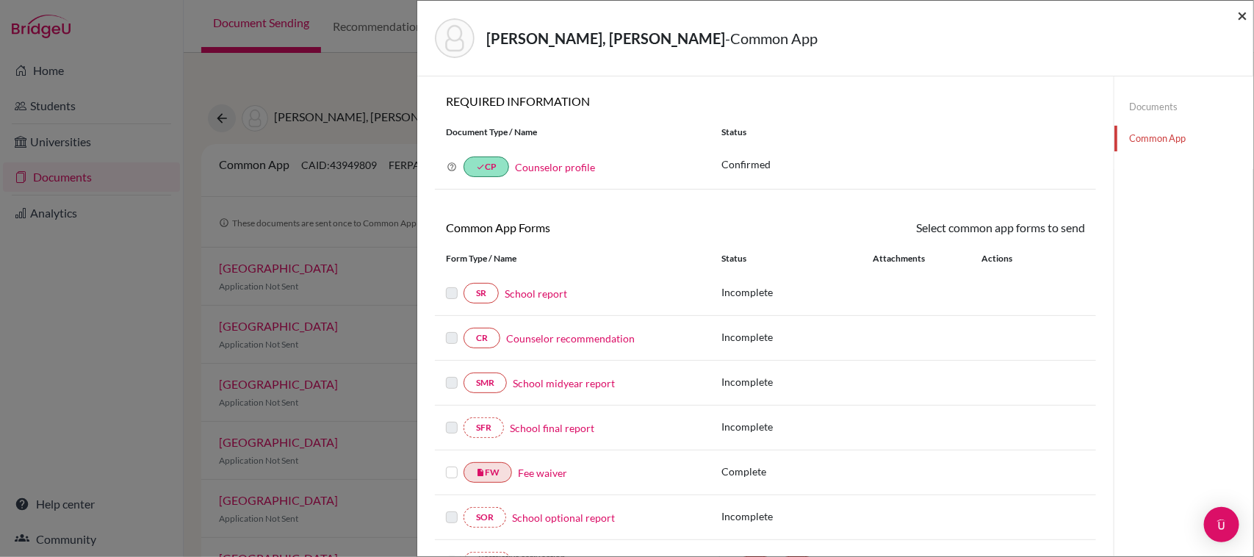
click at [1241, 19] on span "×" at bounding box center [1242, 14] width 10 height 21
